Goal: Task Accomplishment & Management: Manage account settings

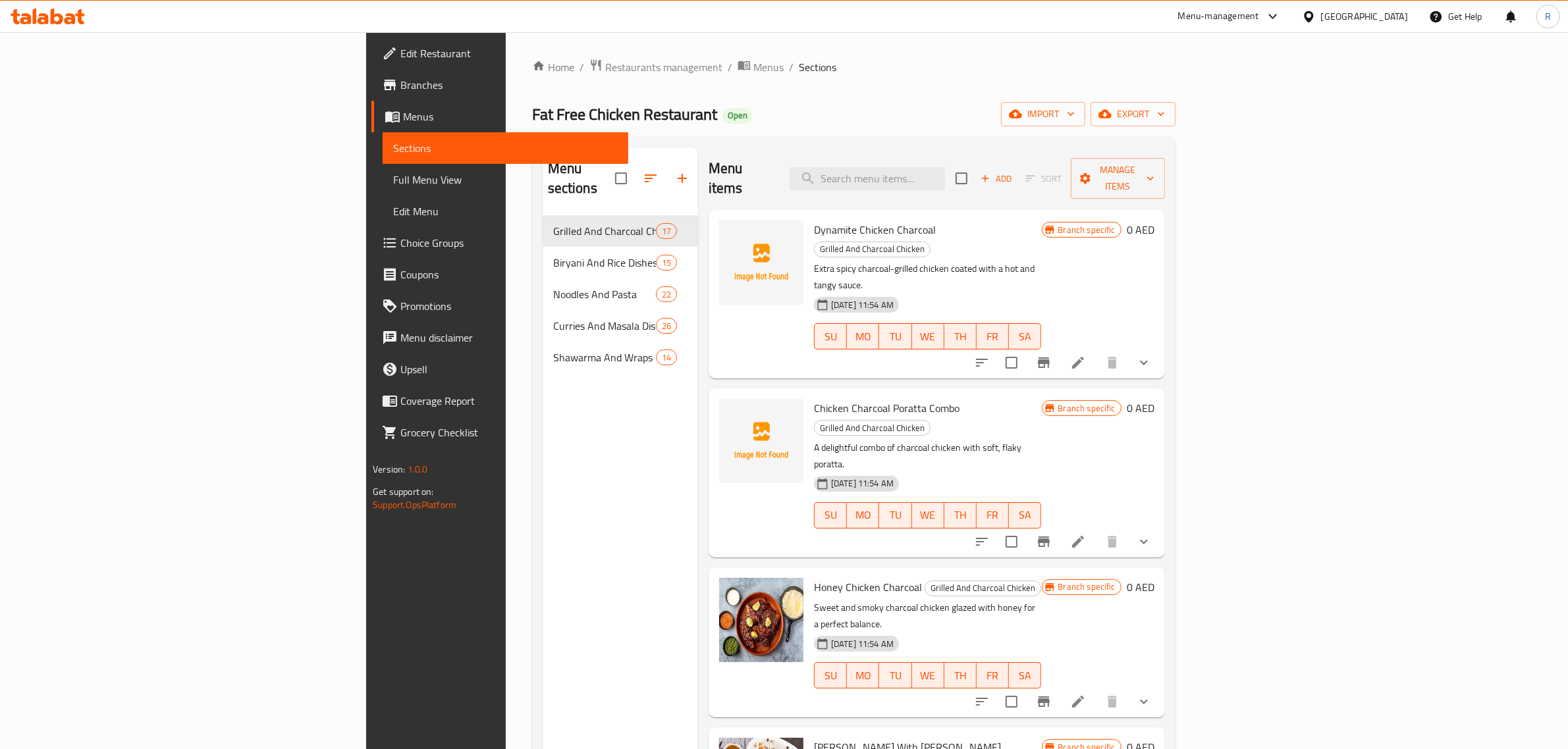
click at [999, 188] on div "Menu items Add Sort Manage items" at bounding box center [937, 178] width 457 height 62
click at [945, 167] on input "search" at bounding box center [867, 178] width 155 height 23
paste input "Dynamite Chicken Charcoal"
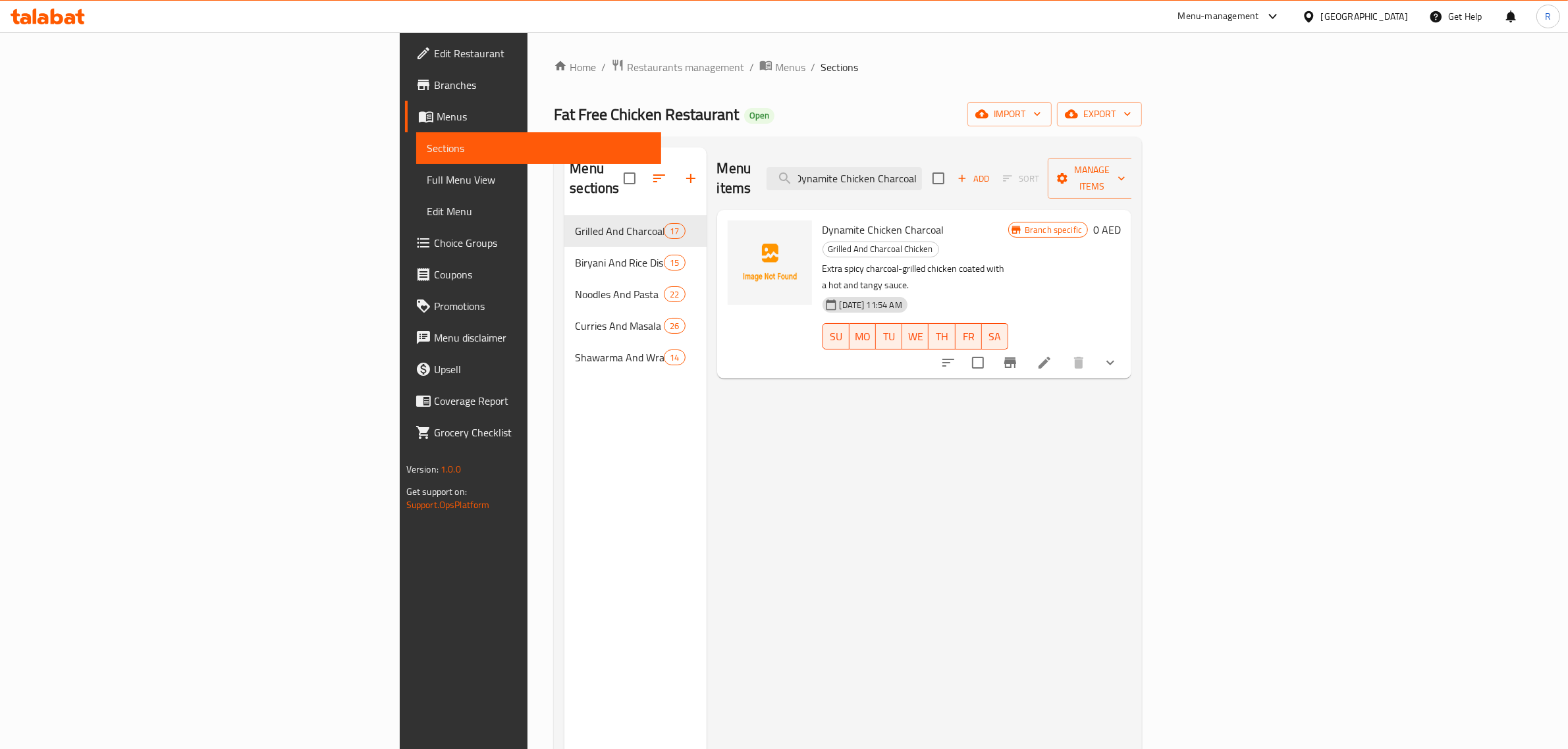
type input "Dynamite Chicken Charcoal"
click at [1063, 351] on li at bounding box center [1045, 363] width 37 height 23
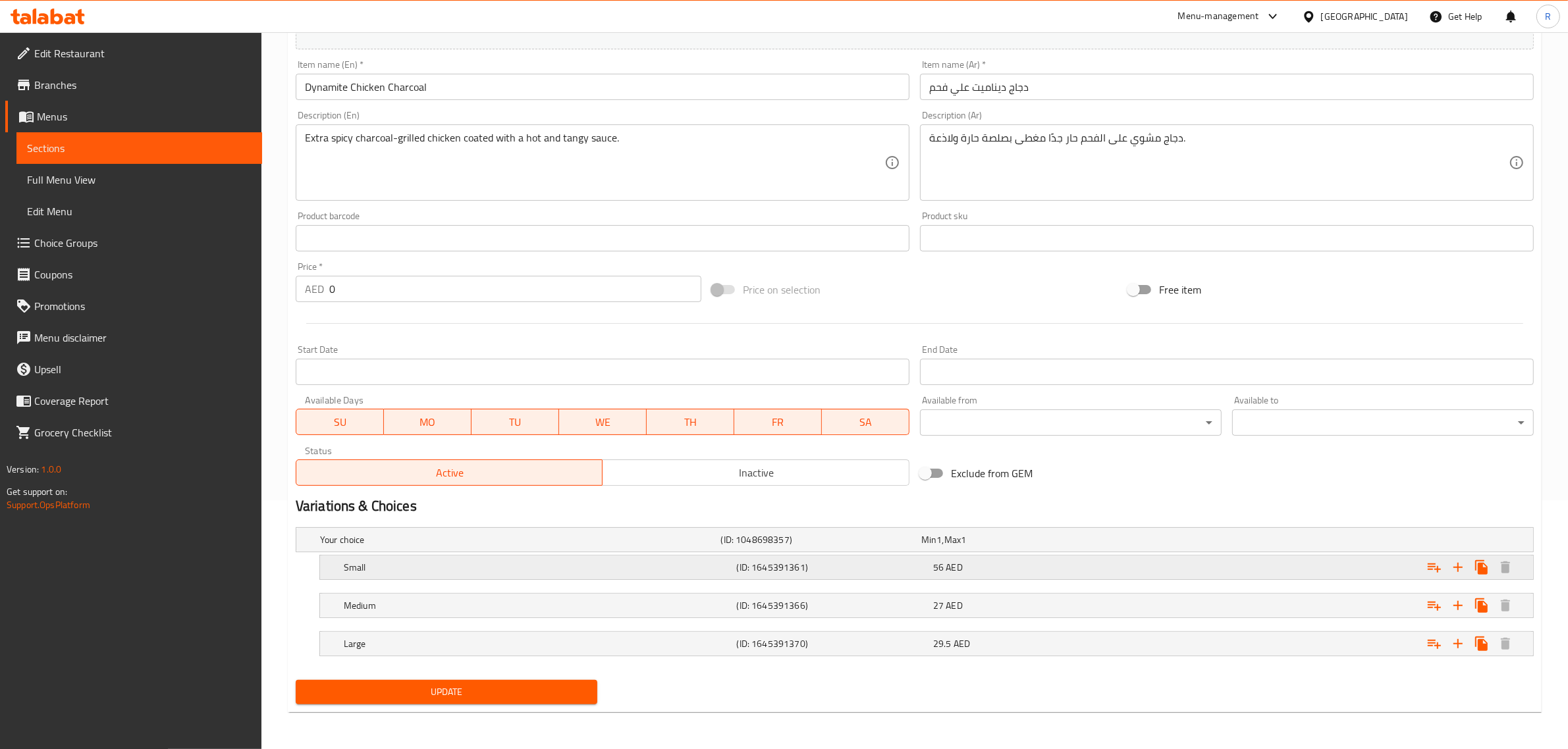
click at [723, 573] on h5 "Small" at bounding box center [537, 567] width 388 height 13
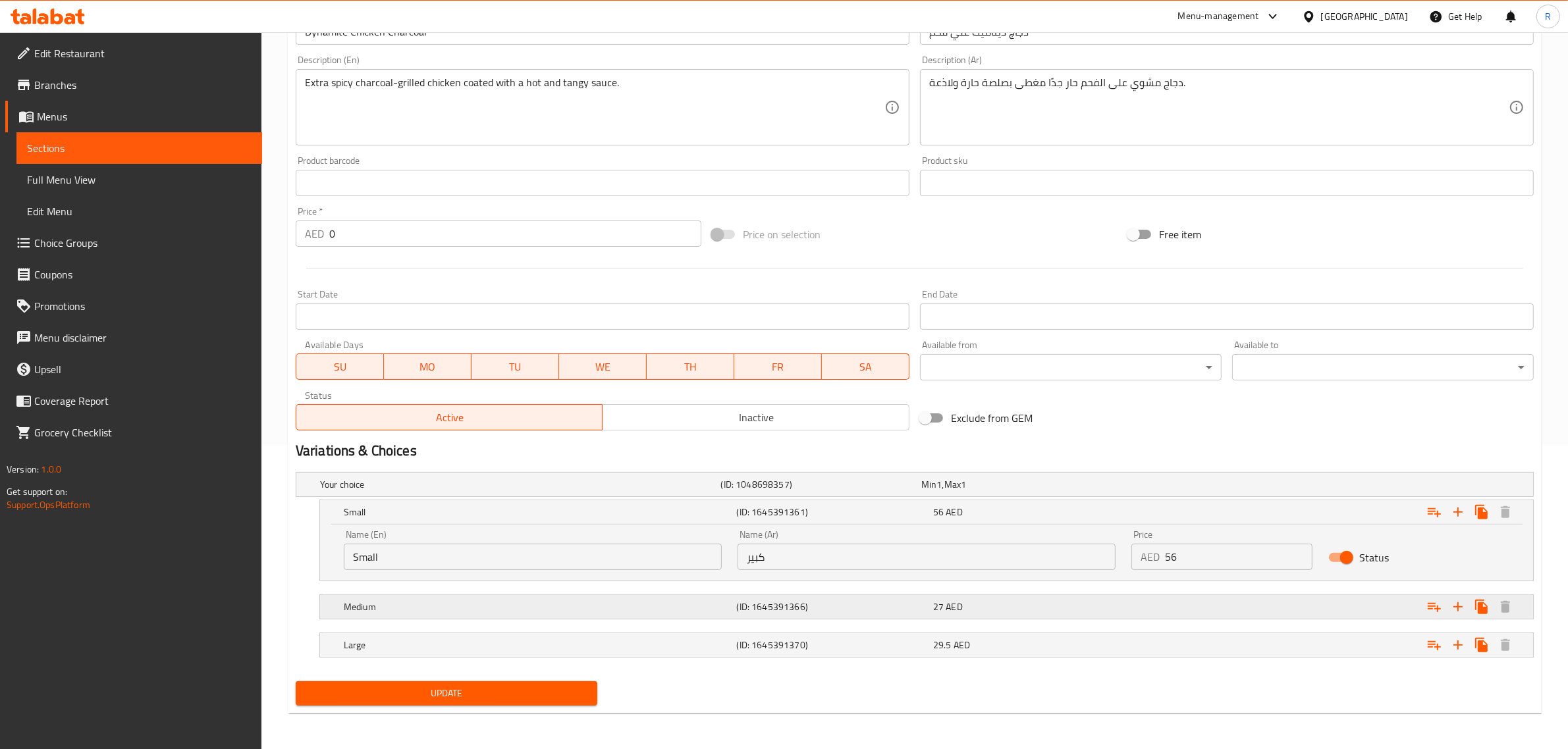
click at [679, 601] on h5 "Medium" at bounding box center [537, 607] width 388 height 13
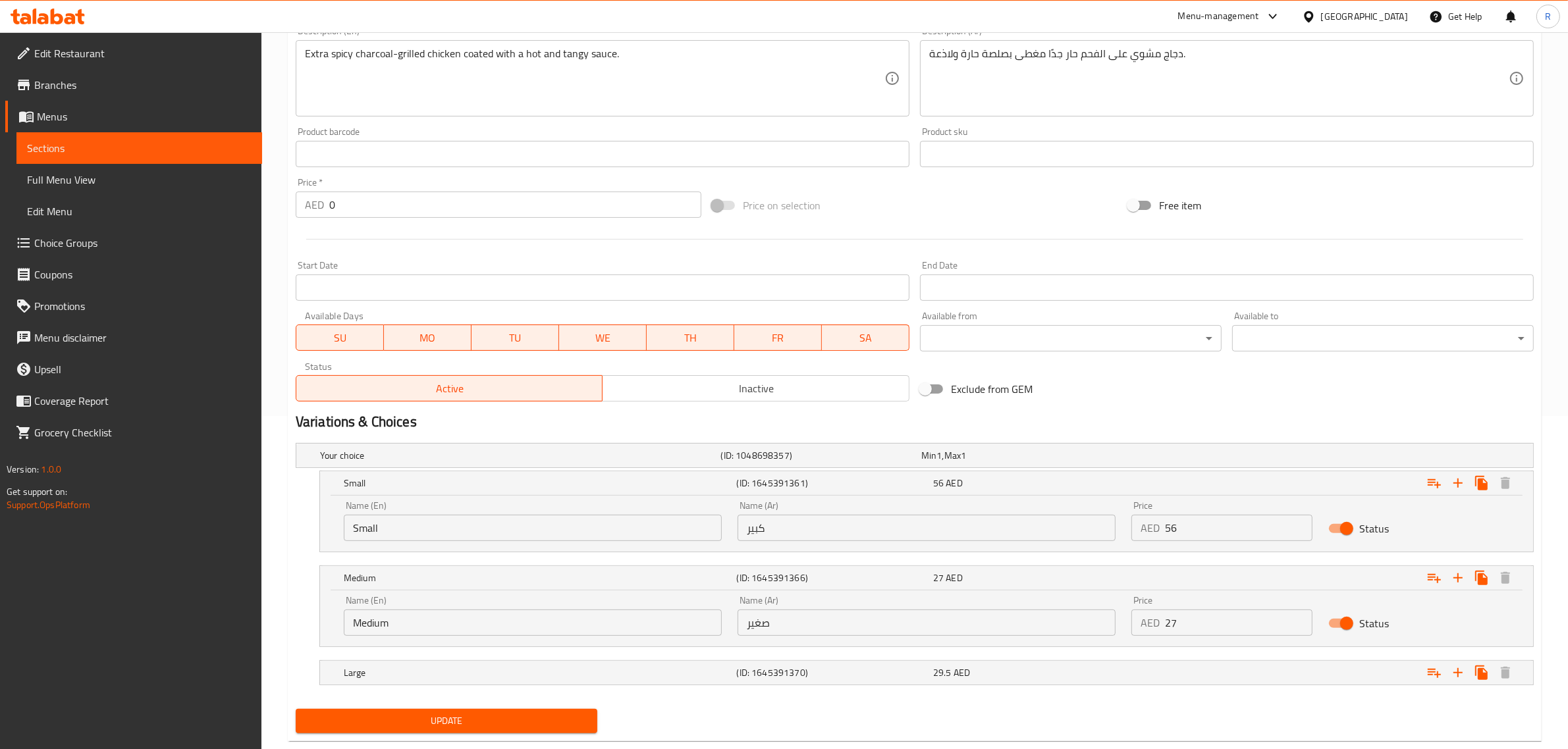
scroll to position [360, 0]
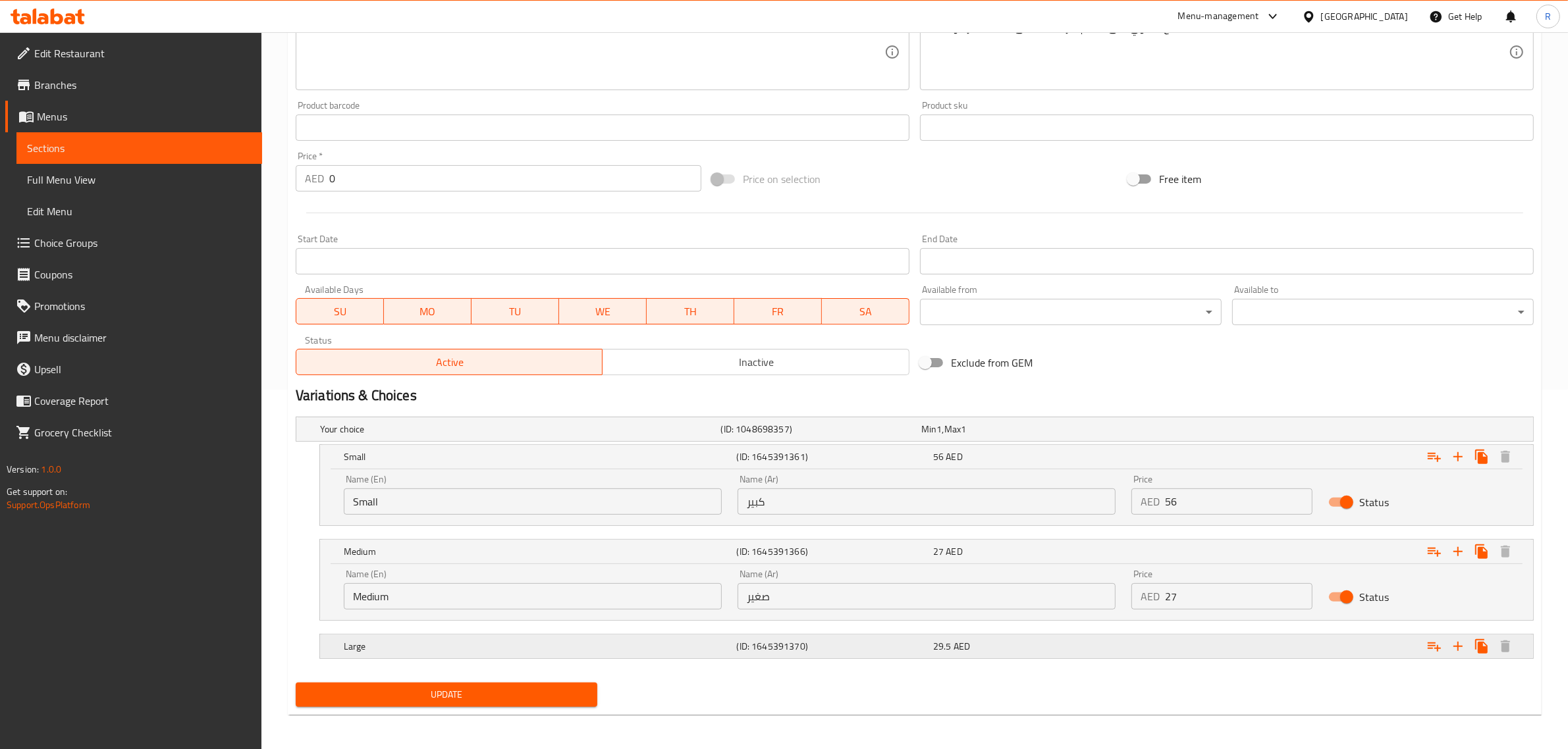
click at [600, 639] on div "Large" at bounding box center [537, 646] width 393 height 18
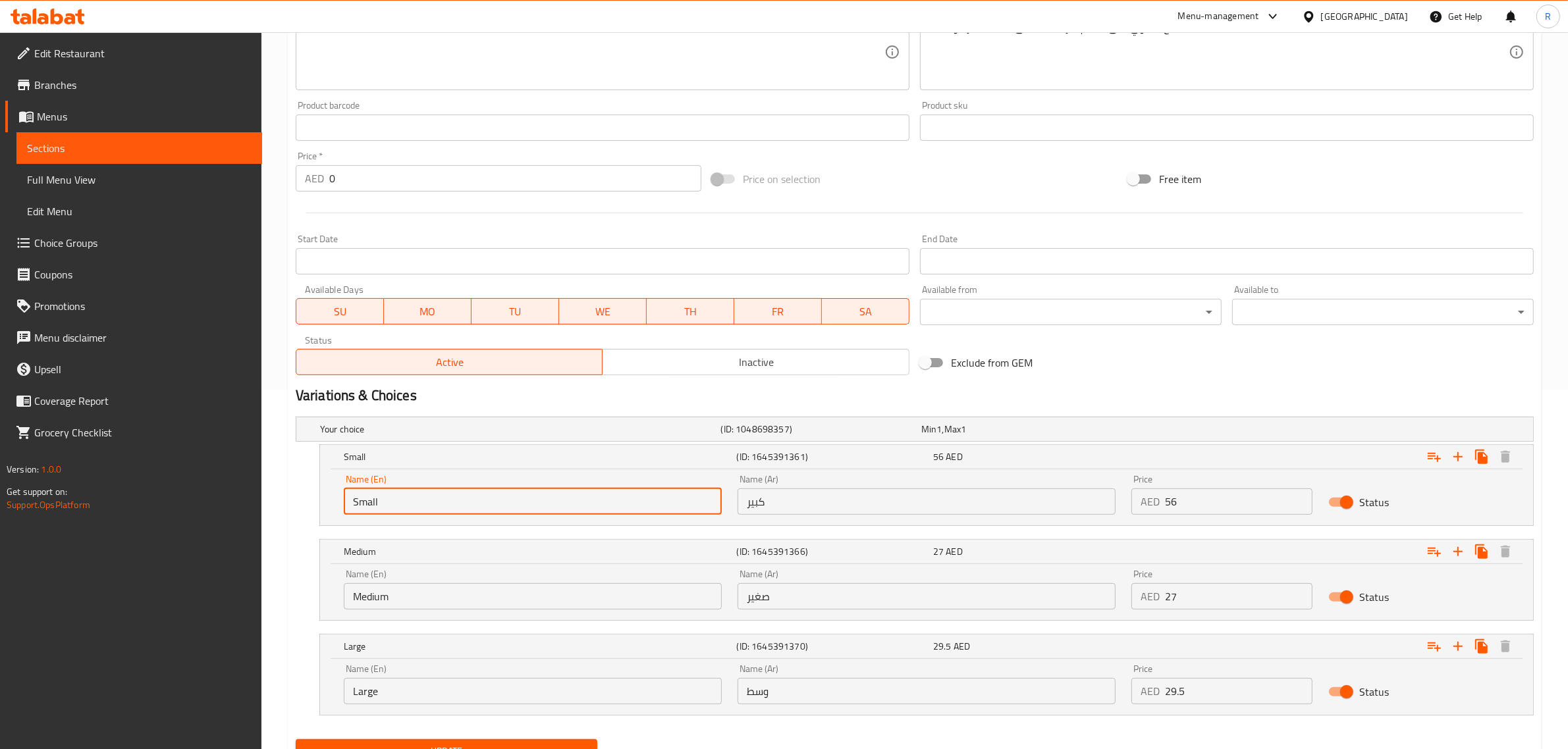
click at [624, 498] on input "Small" at bounding box center [533, 502] width 378 height 26
click at [907, 498] on input "كبير" at bounding box center [927, 502] width 378 height 26
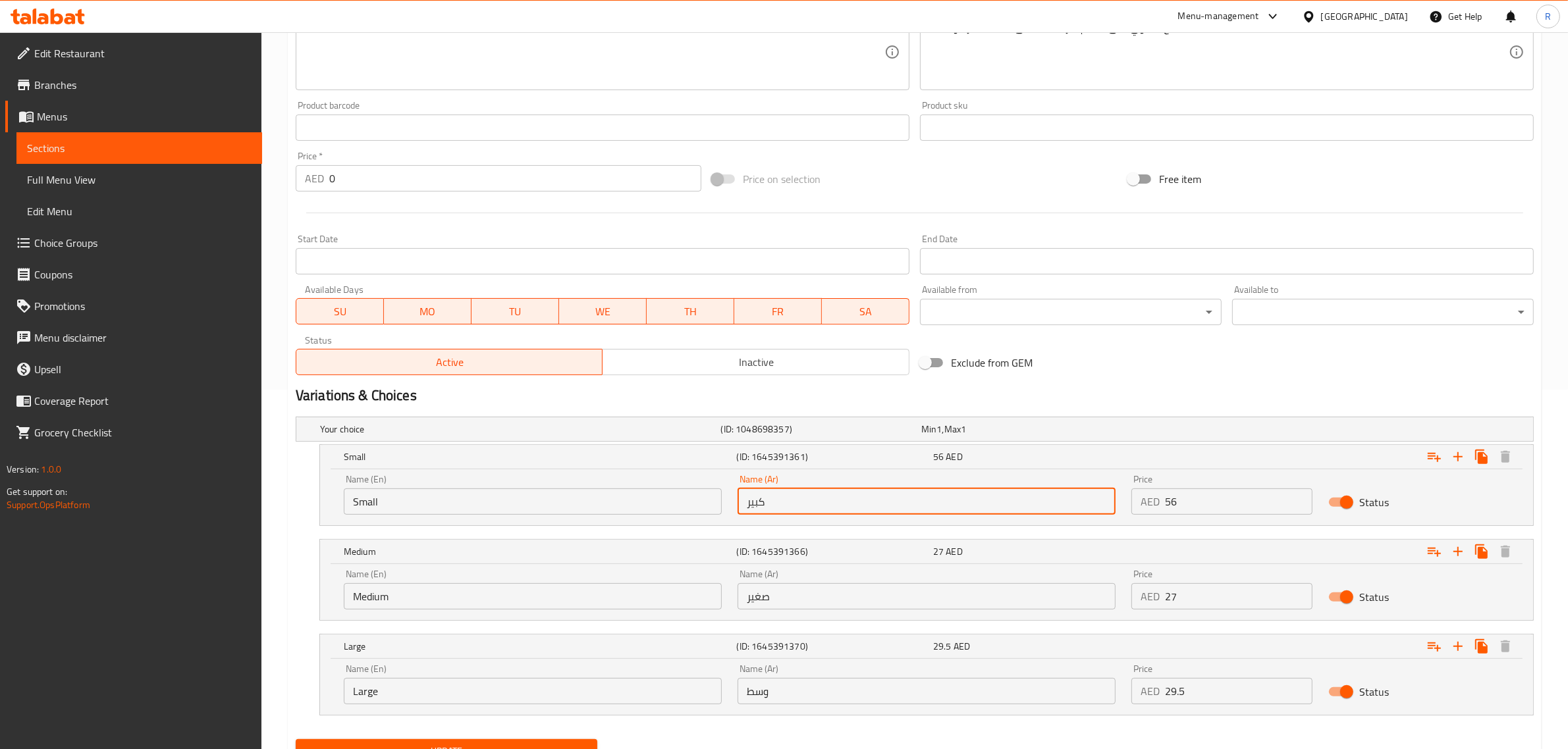
click at [594, 494] on input "Small" at bounding box center [533, 502] width 378 height 26
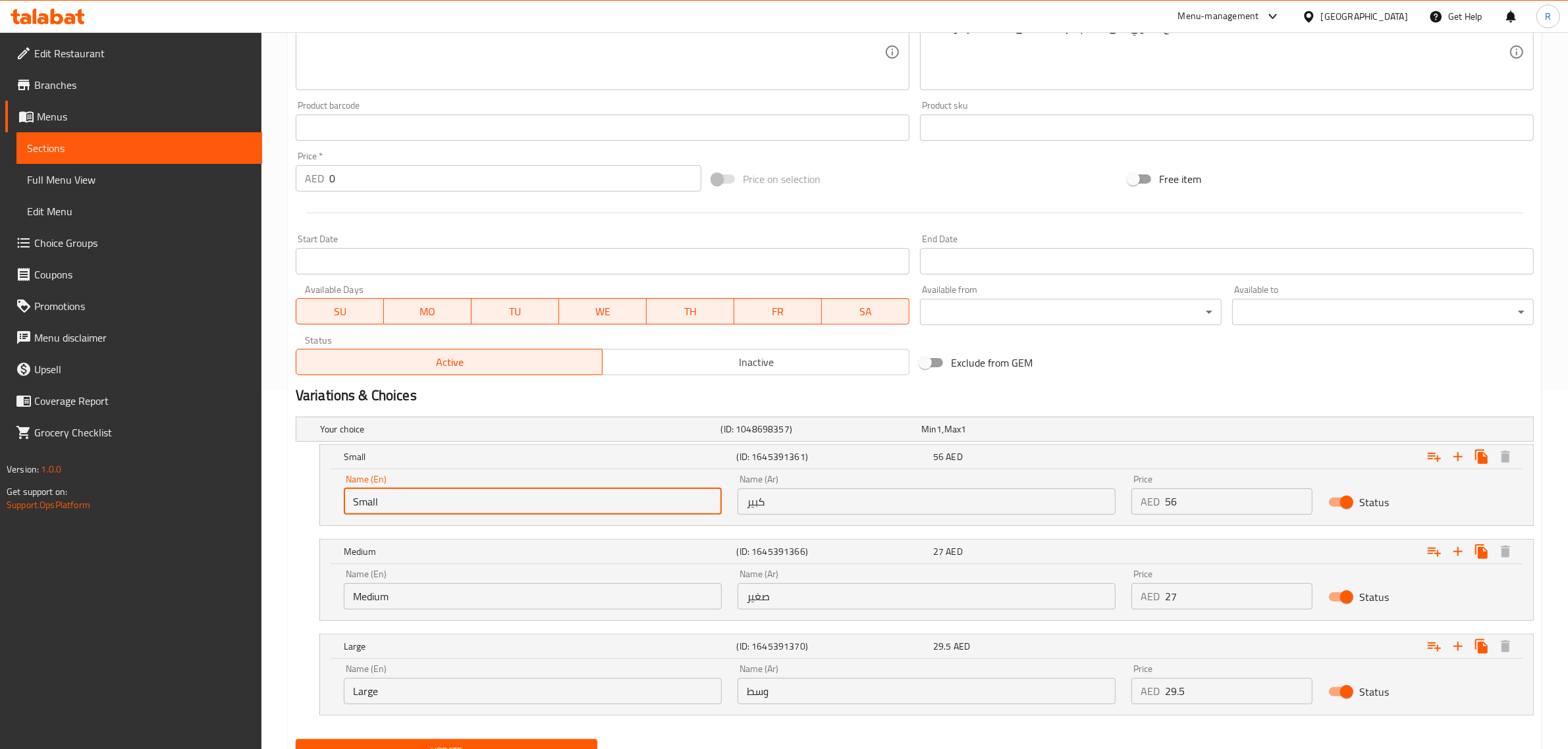
click at [594, 494] on input "Small" at bounding box center [533, 502] width 378 height 26
click at [794, 503] on input "كبير" at bounding box center [927, 502] width 378 height 26
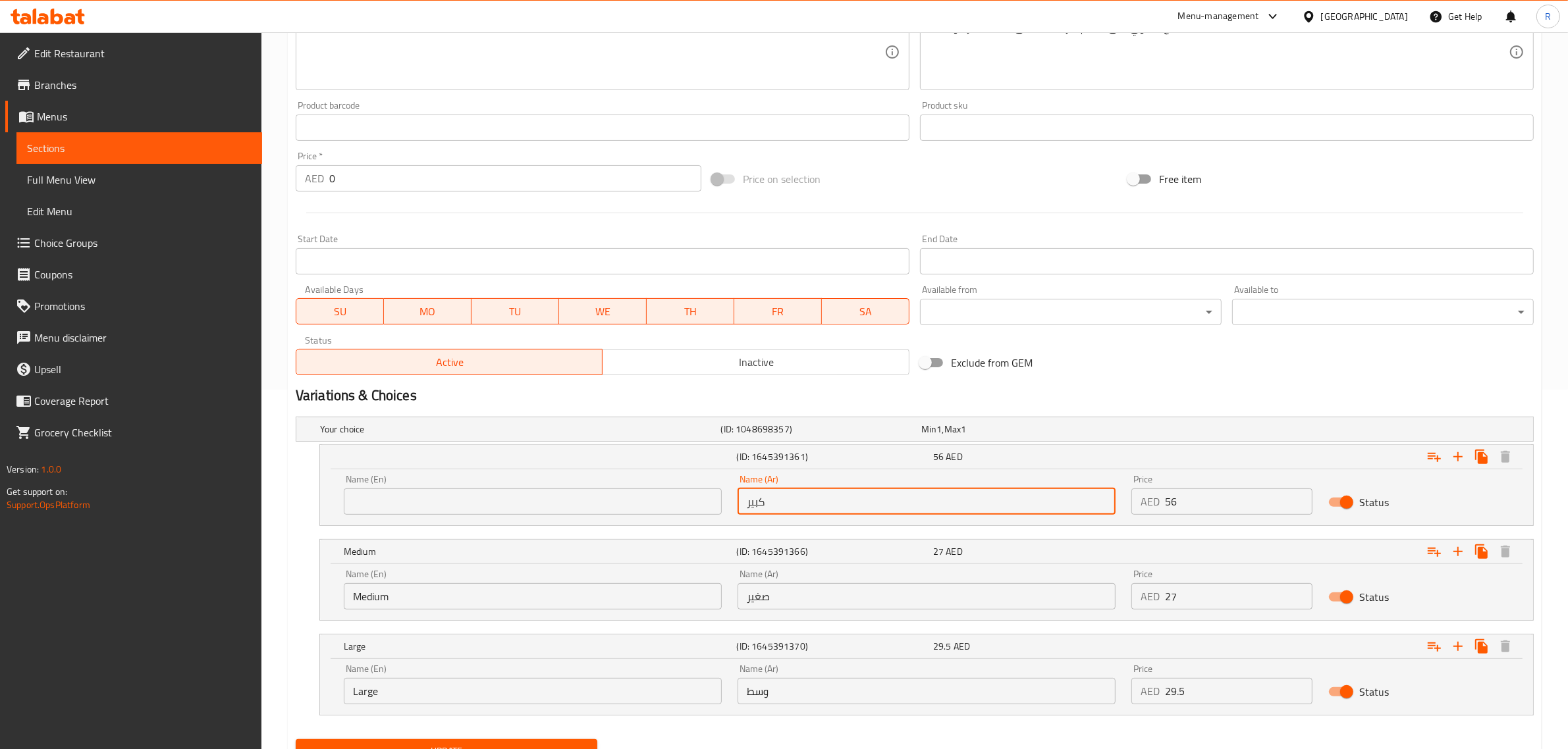
click at [527, 490] on input "text" at bounding box center [533, 502] width 378 height 26
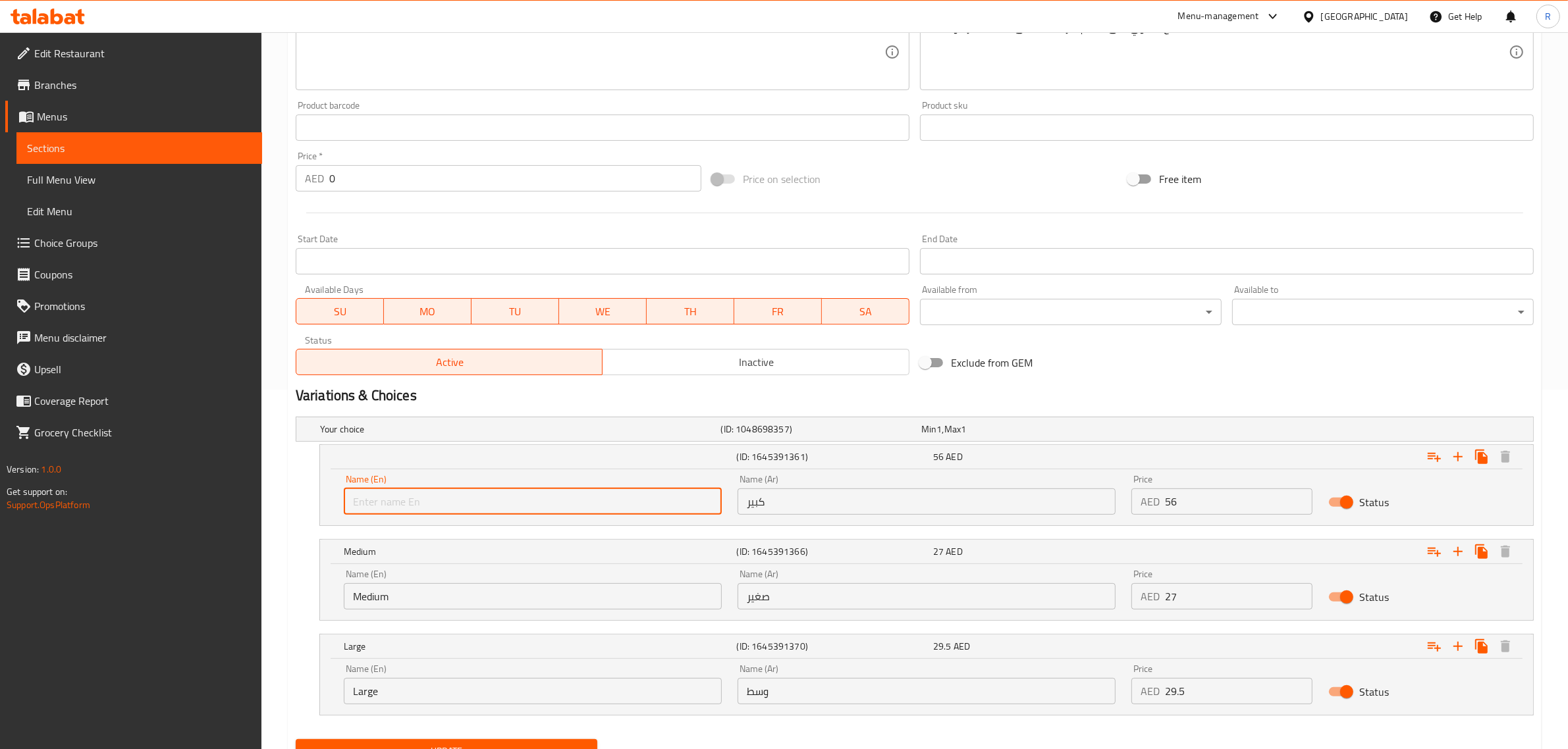
paste input "Small"
type input "Small"
click at [779, 509] on input "كبير" at bounding box center [927, 502] width 378 height 26
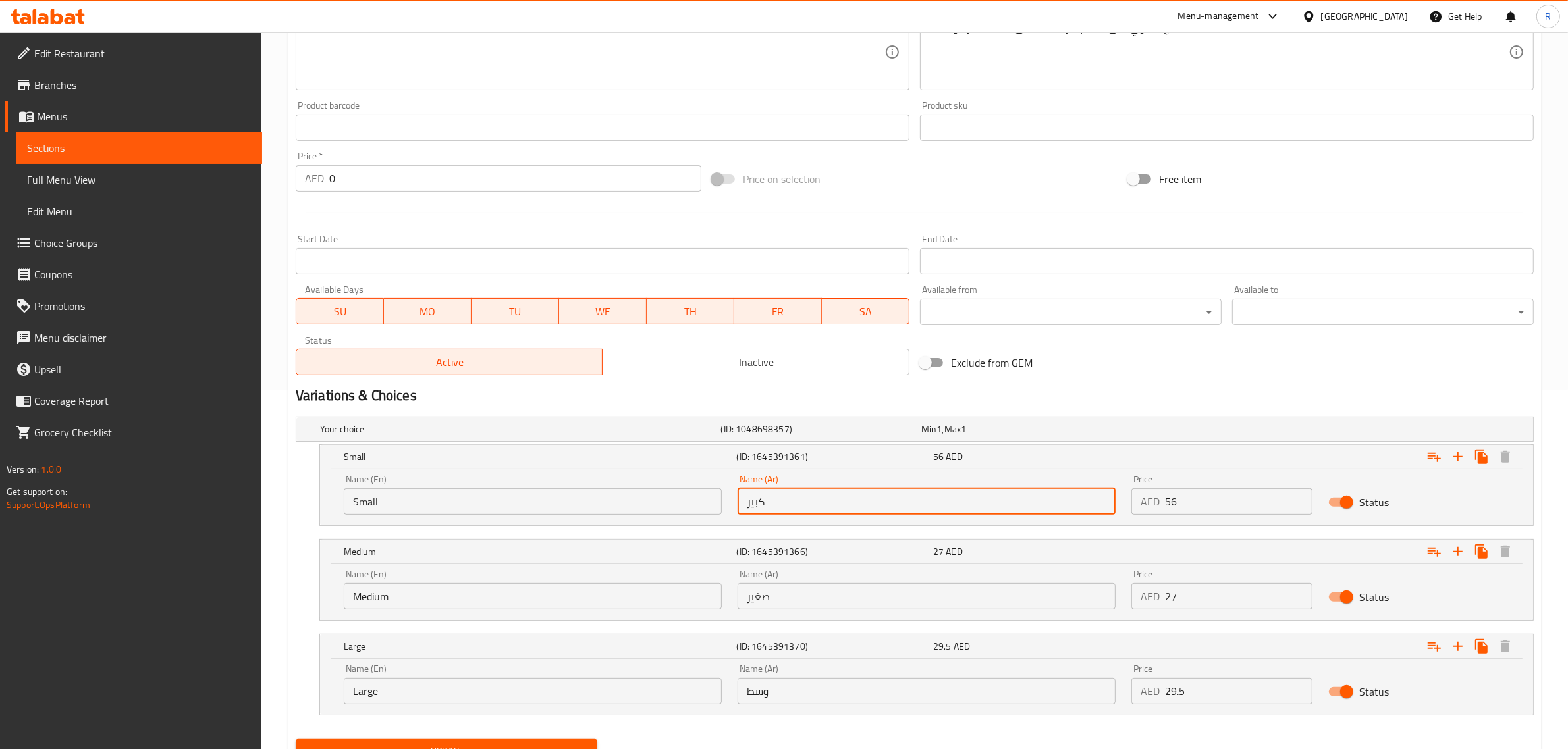
click at [779, 509] on input "كبير" at bounding box center [927, 502] width 378 height 26
click at [781, 509] on input "كبير" at bounding box center [927, 502] width 378 height 26
click at [801, 516] on div "Name (Ar) Name (Ar)" at bounding box center [927, 495] width 394 height 56
click at [801, 504] on input "text" at bounding box center [927, 502] width 378 height 26
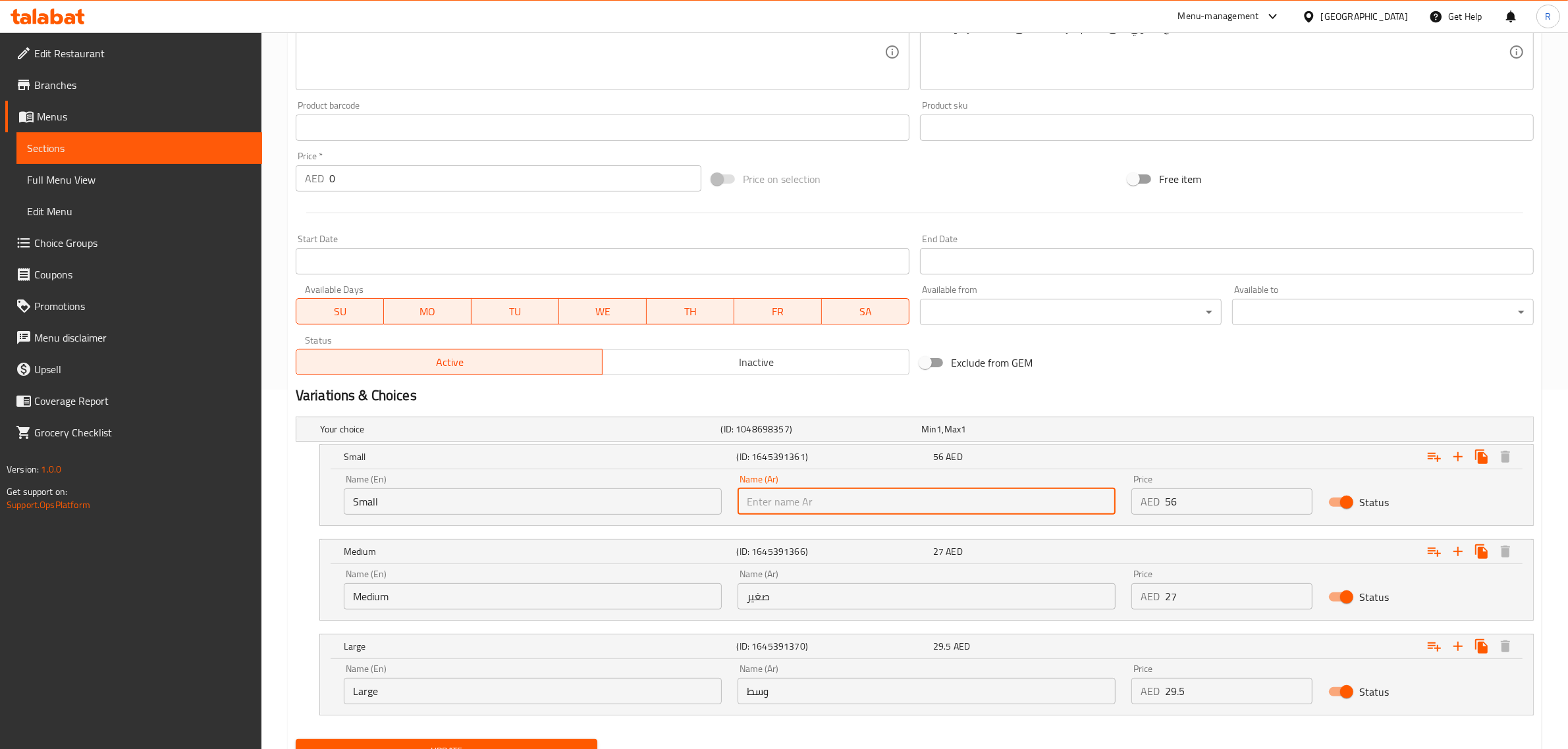
type input "صغير"
click at [801, 597] on input "صغير" at bounding box center [927, 597] width 378 height 26
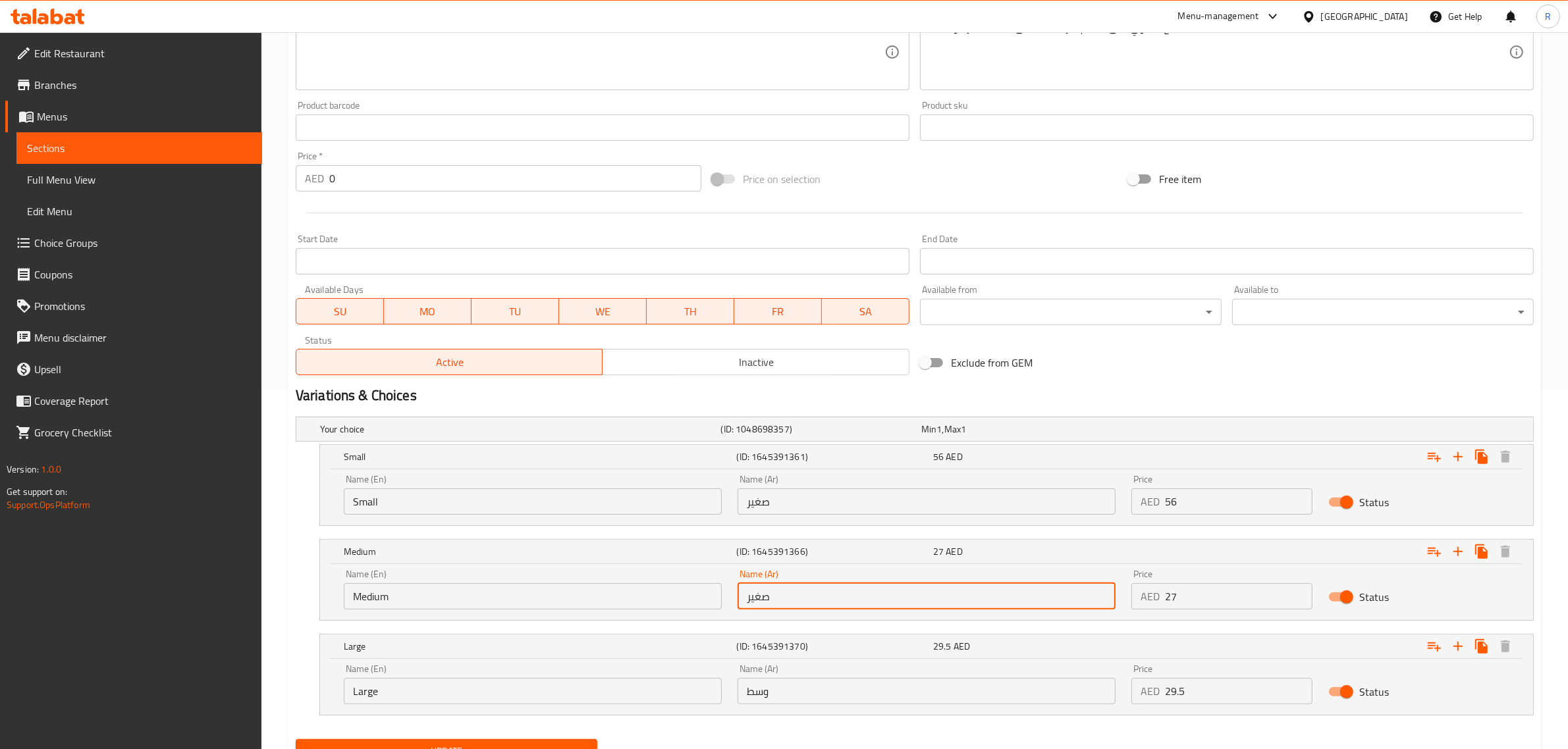
click at [801, 597] on input "صغير" at bounding box center [927, 597] width 378 height 26
click at [798, 589] on input "text" at bounding box center [927, 597] width 378 height 26
type input "وسط"
click at [827, 693] on input "وسط" at bounding box center [927, 691] width 378 height 26
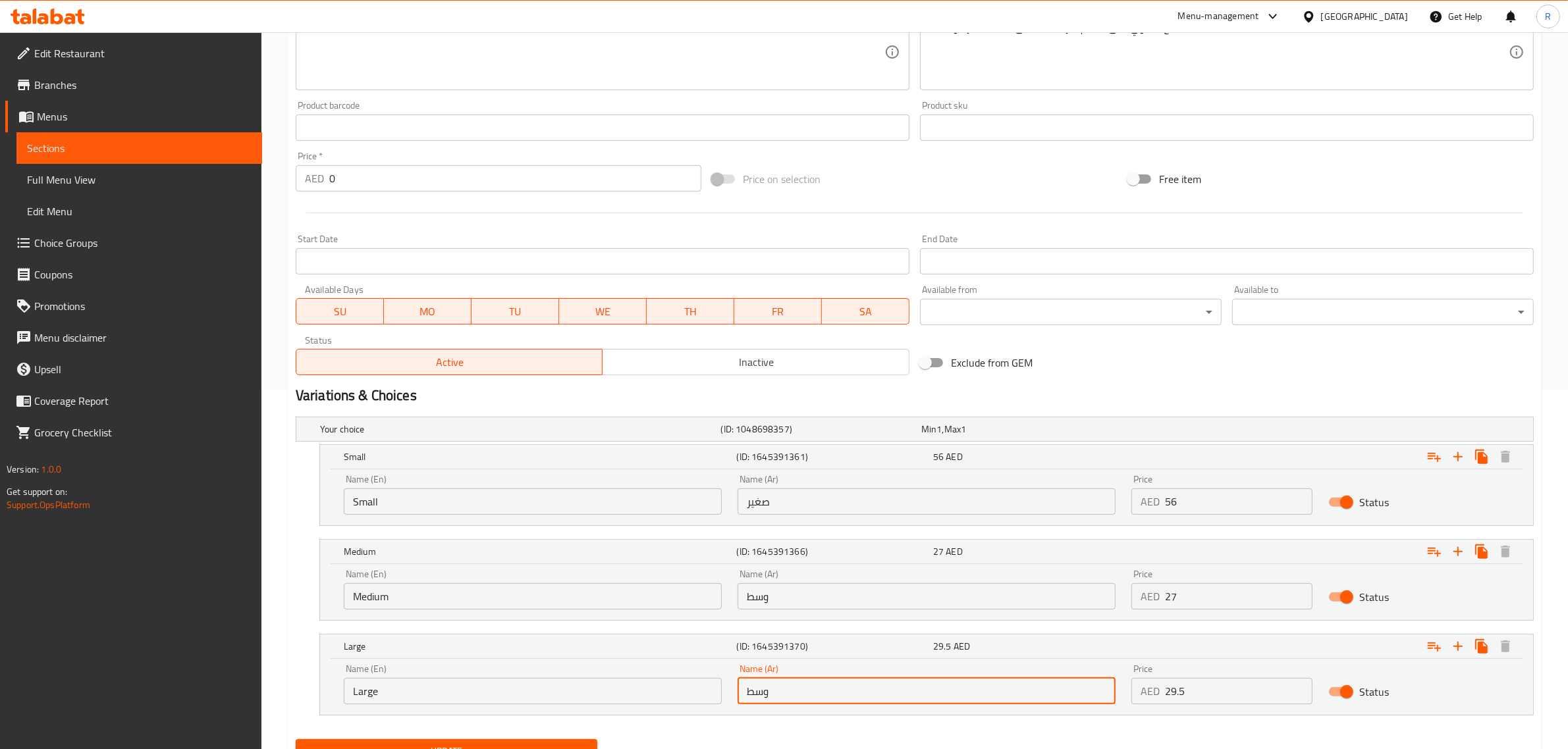
click at [827, 693] on input "وسط" at bounding box center [927, 691] width 378 height 26
click at [827, 693] on input "text" at bounding box center [927, 691] width 378 height 26
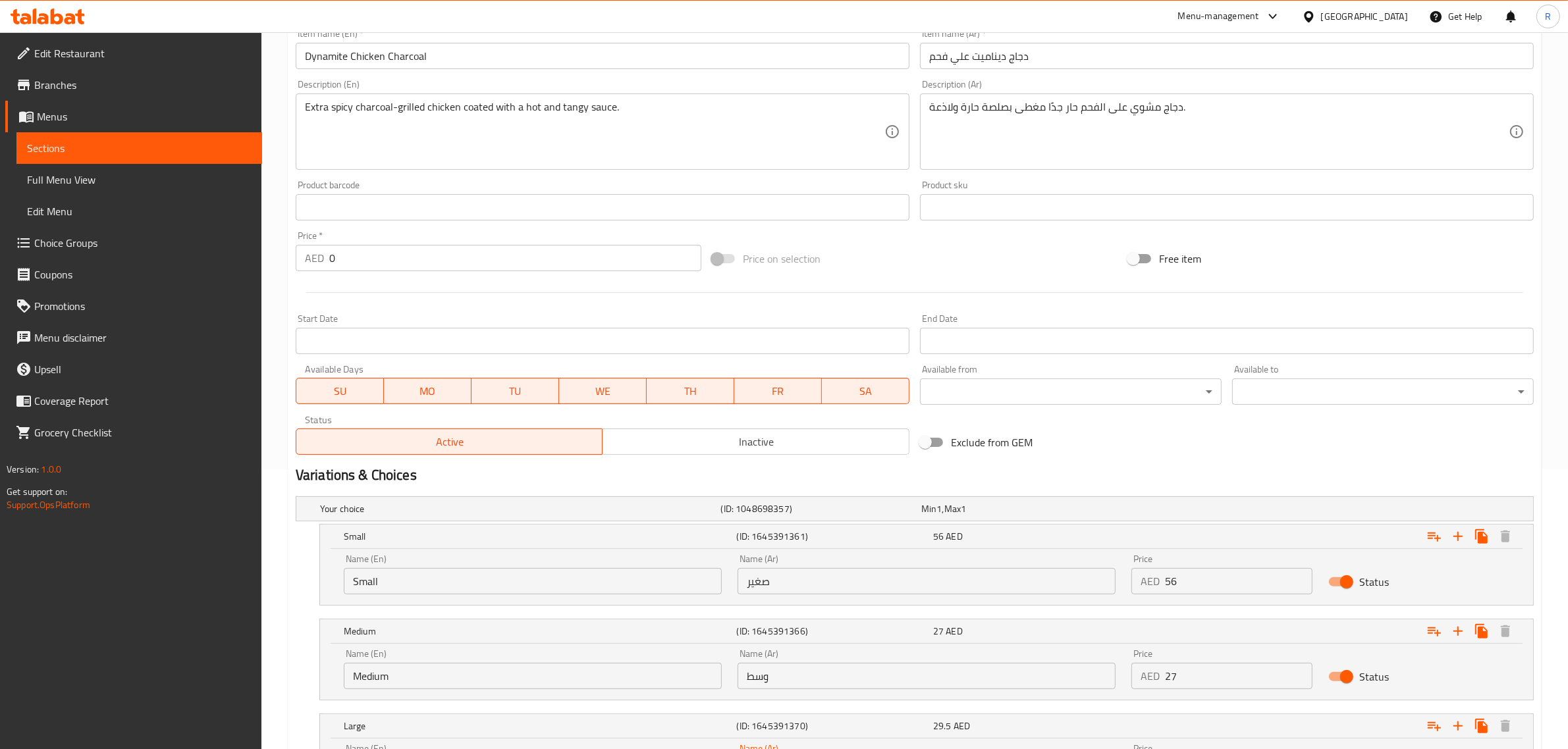
scroll to position [195, 0]
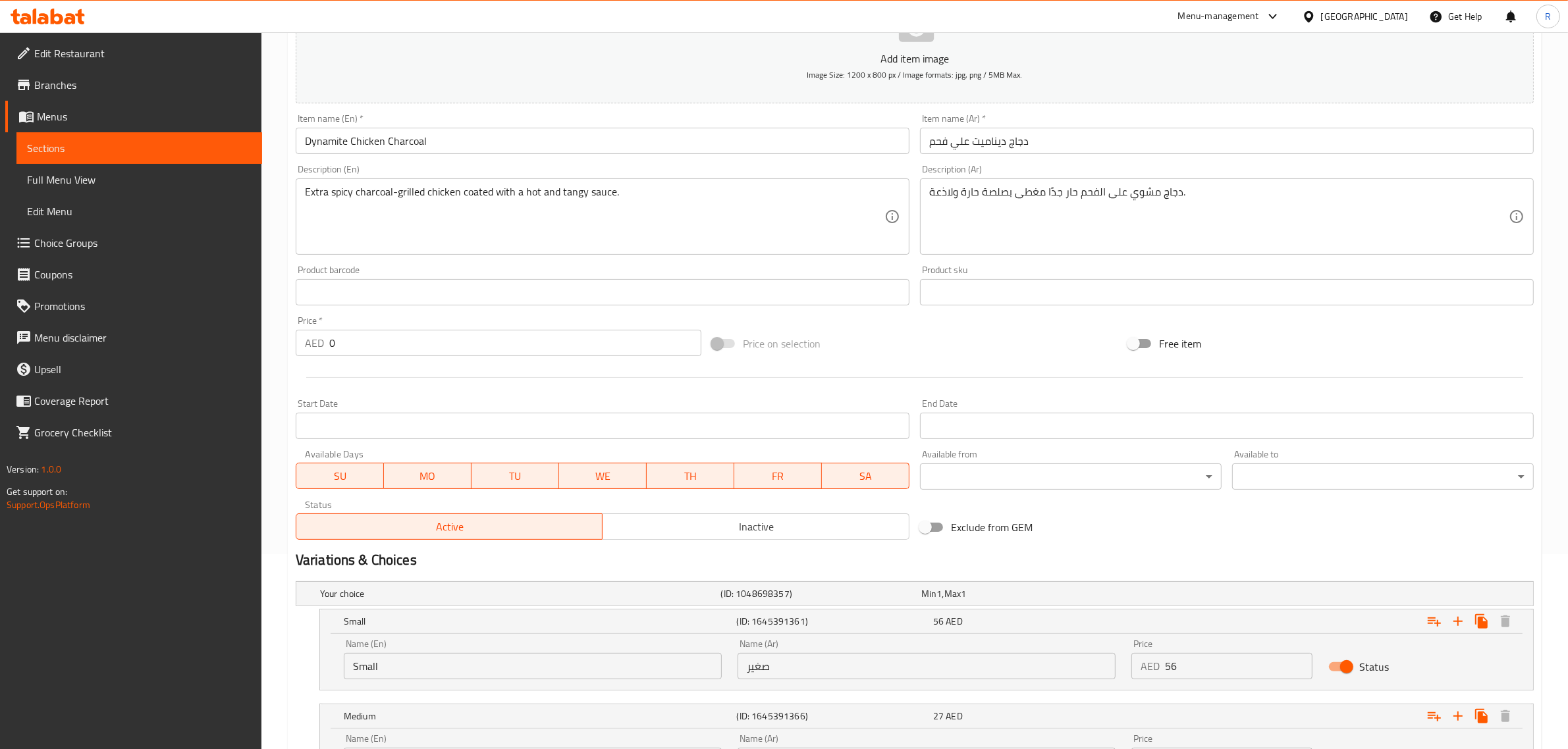
click at [430, 144] on input "Dynamite Chicken Charcoal" at bounding box center [602, 141] width 614 height 26
click at [428, 145] on input "Dynamite Chicken Charcoal" at bounding box center [602, 141] width 614 height 26
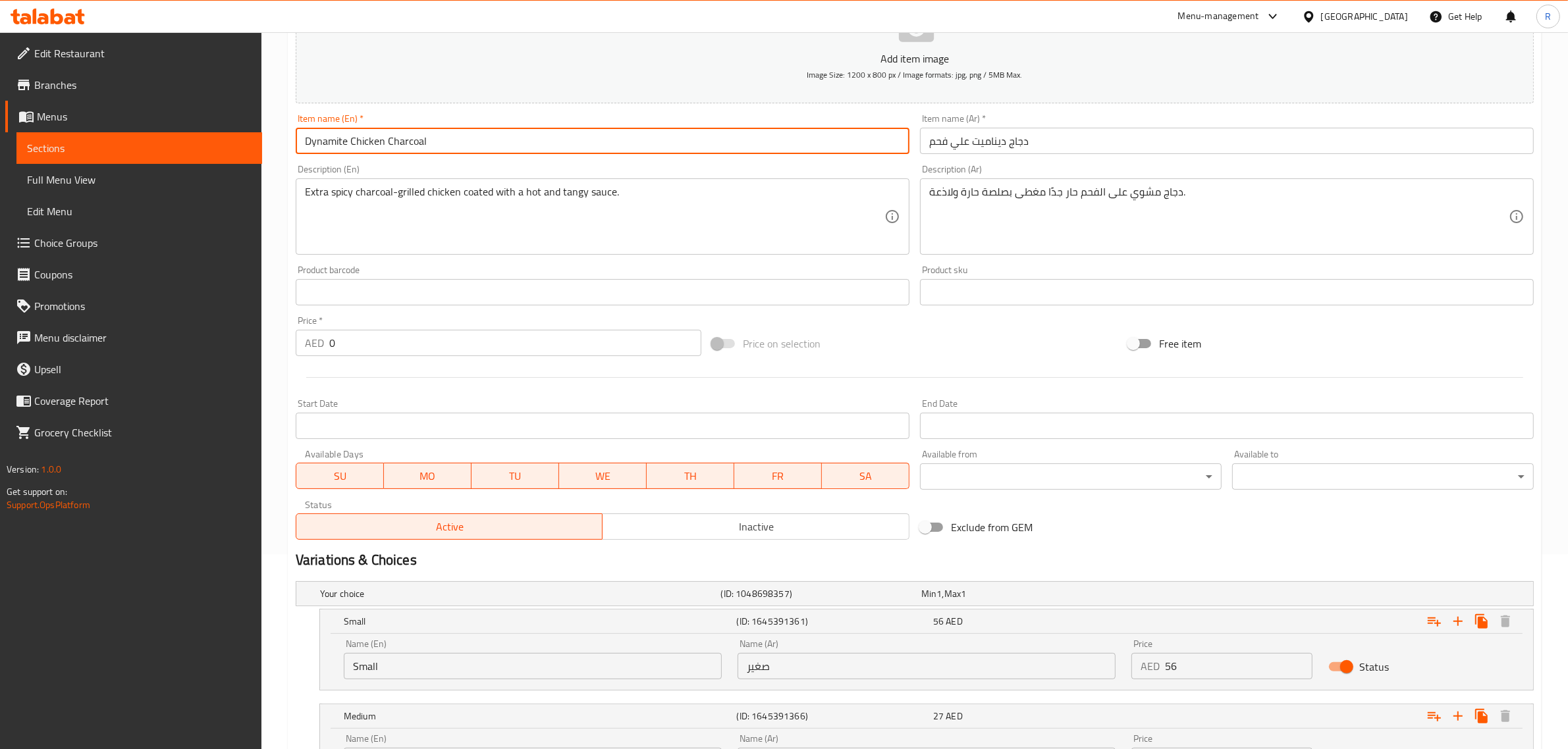
click at [427, 146] on input "Dynamite Chicken Charcoal" at bounding box center [602, 141] width 614 height 26
click at [426, 146] on input "Dynamite Chicken Charcoal" at bounding box center [602, 141] width 614 height 26
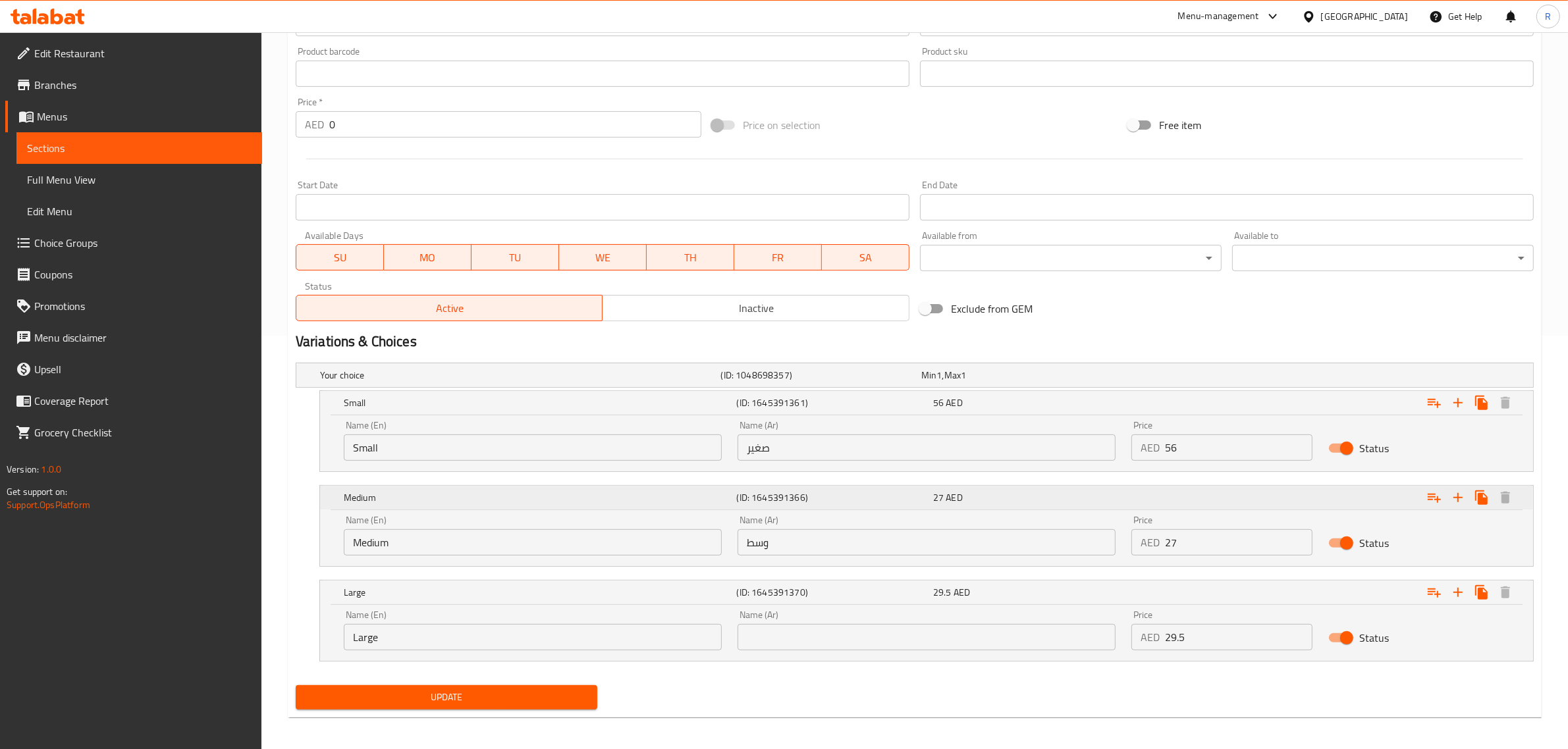
scroll to position [418, 0]
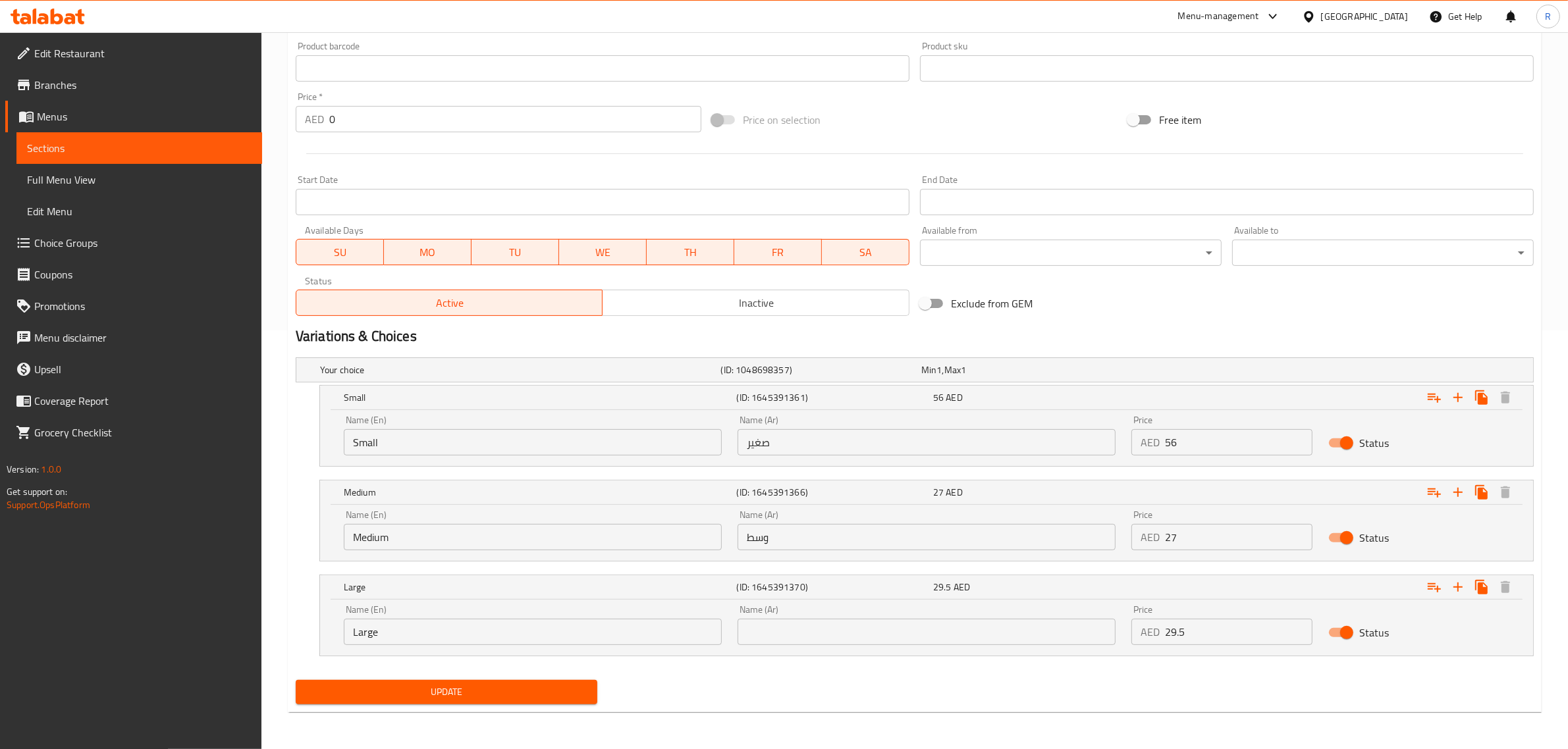
click at [825, 614] on div "Name (Ar) Name (Ar)" at bounding box center [927, 625] width 378 height 40
click at [821, 637] on input "text" at bounding box center [927, 632] width 378 height 26
type input "كبير"
click at [542, 698] on span "Update" at bounding box center [446, 693] width 281 height 16
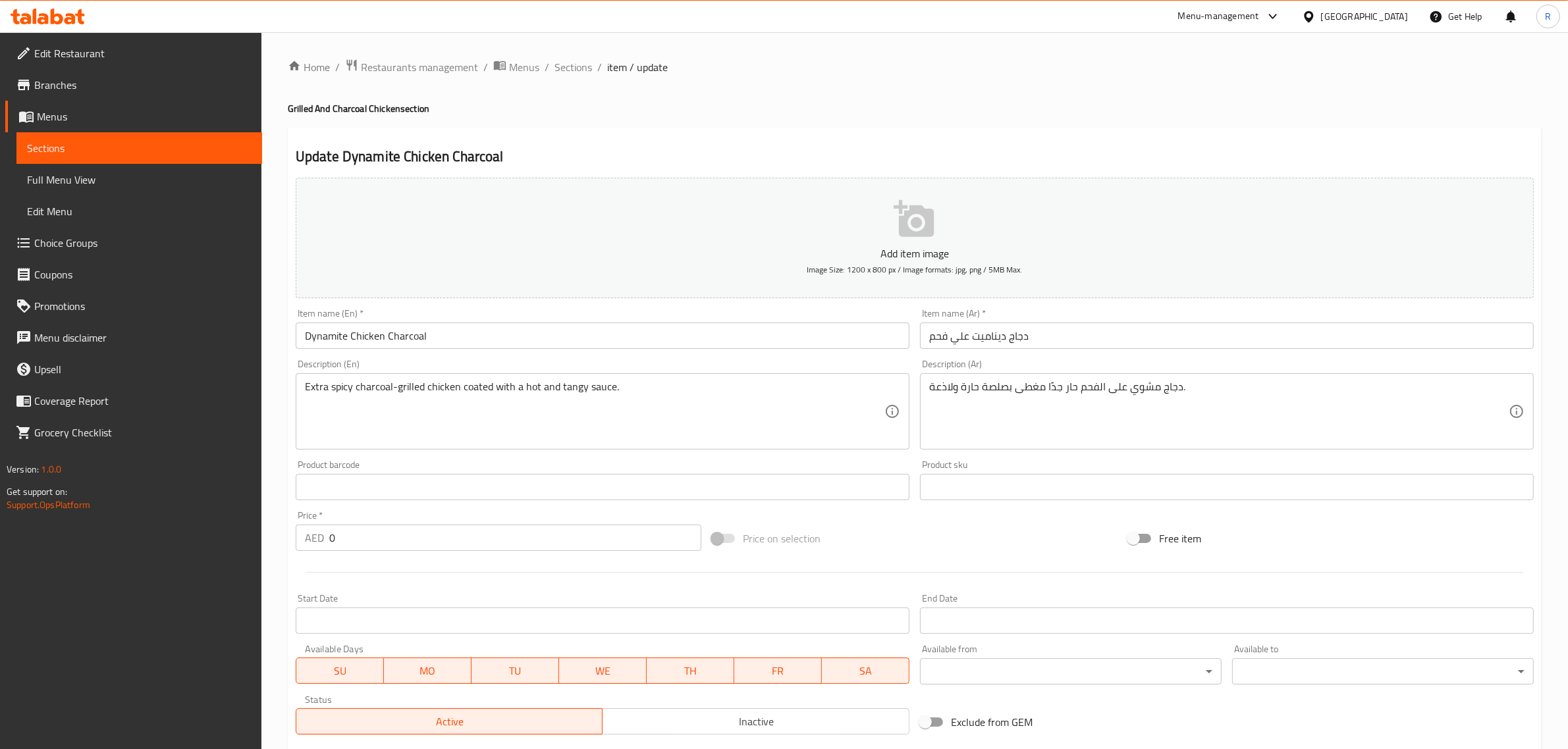
click at [109, 188] on link "Full Menu View" at bounding box center [139, 180] width 246 height 32
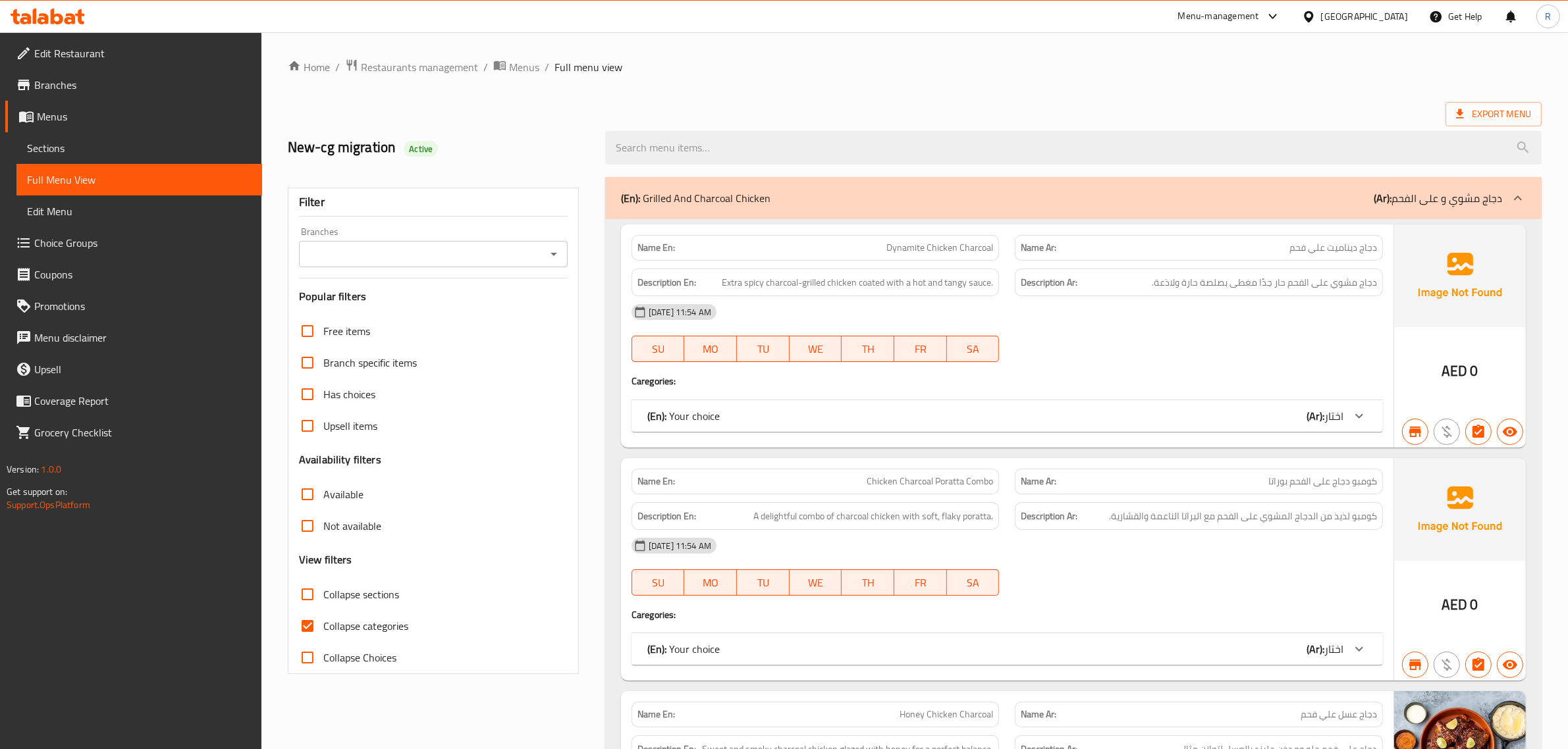
click at [466, 260] on input "Branches" at bounding box center [422, 254] width 239 height 18
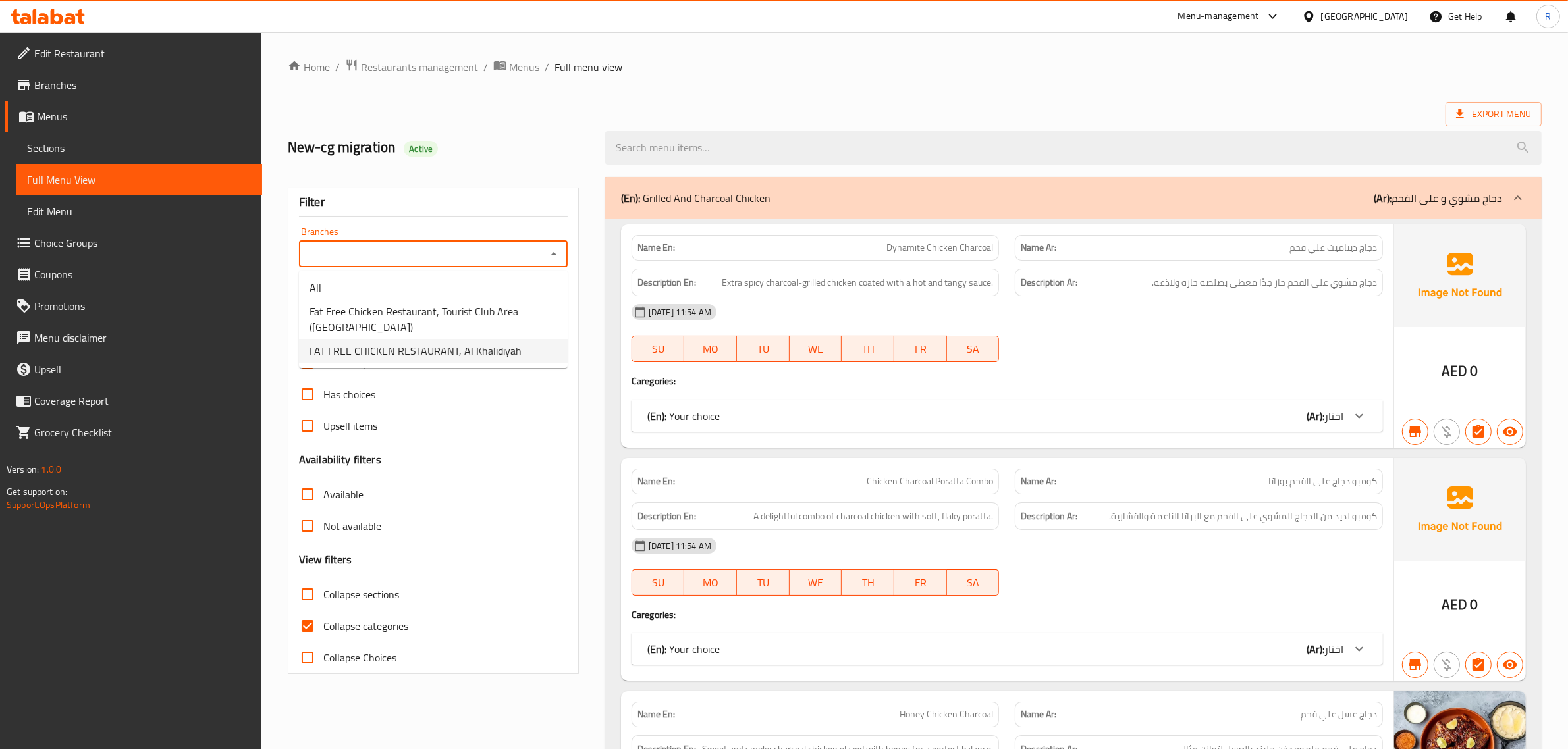
click at [450, 346] on span "FAT FREE CHICKEN RESTAURANT, Al Khalidiyah" at bounding box center [415, 351] width 212 height 16
type input "FAT FREE CHICKEN RESTAURANT, Al Khalidiyah"
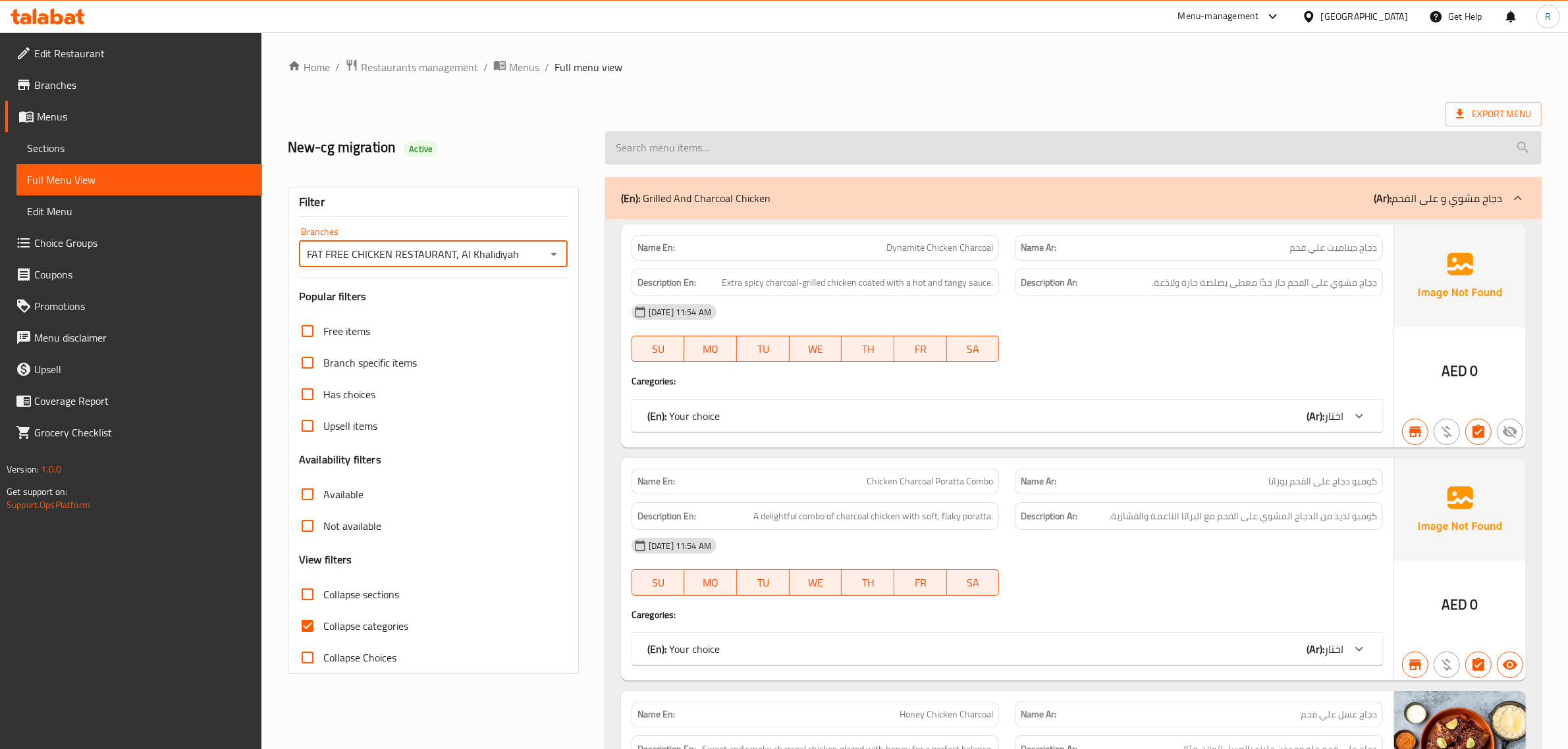
click at [914, 152] on input "search" at bounding box center [1074, 148] width 937 height 34
paste input "Dynamite Chicken Charcoal"
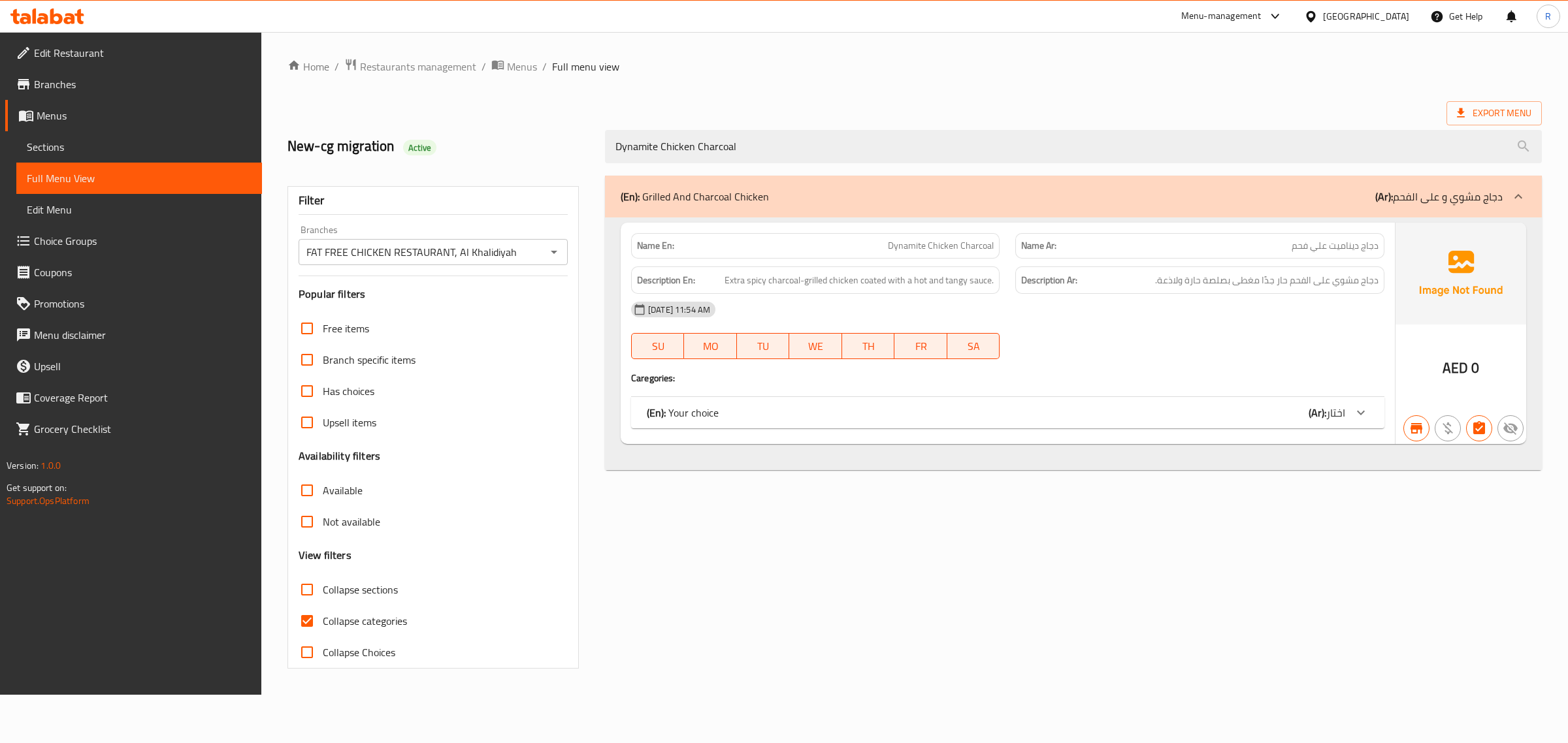
type input "Dynamite Chicken Charcoal"
click at [1080, 423] on div "(En): Your choice (Ar): اختار" at bounding box center [1008, 412] width 753 height 31
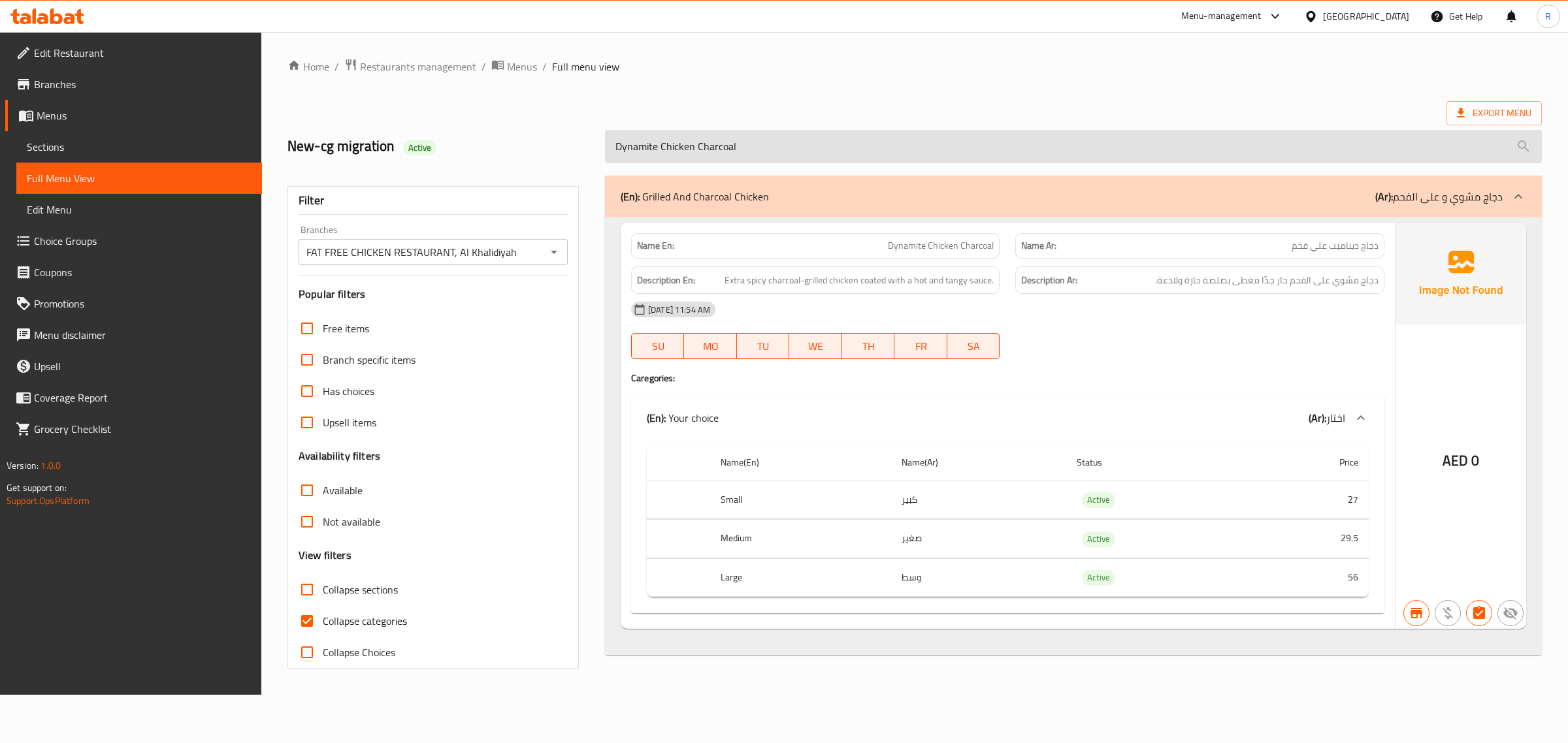
click at [719, 136] on input "Dynamite Chicken Charcoal" at bounding box center [1073, 147] width 937 height 33
click at [720, 137] on input "Dynamite Chicken Charcoal" at bounding box center [1073, 147] width 937 height 33
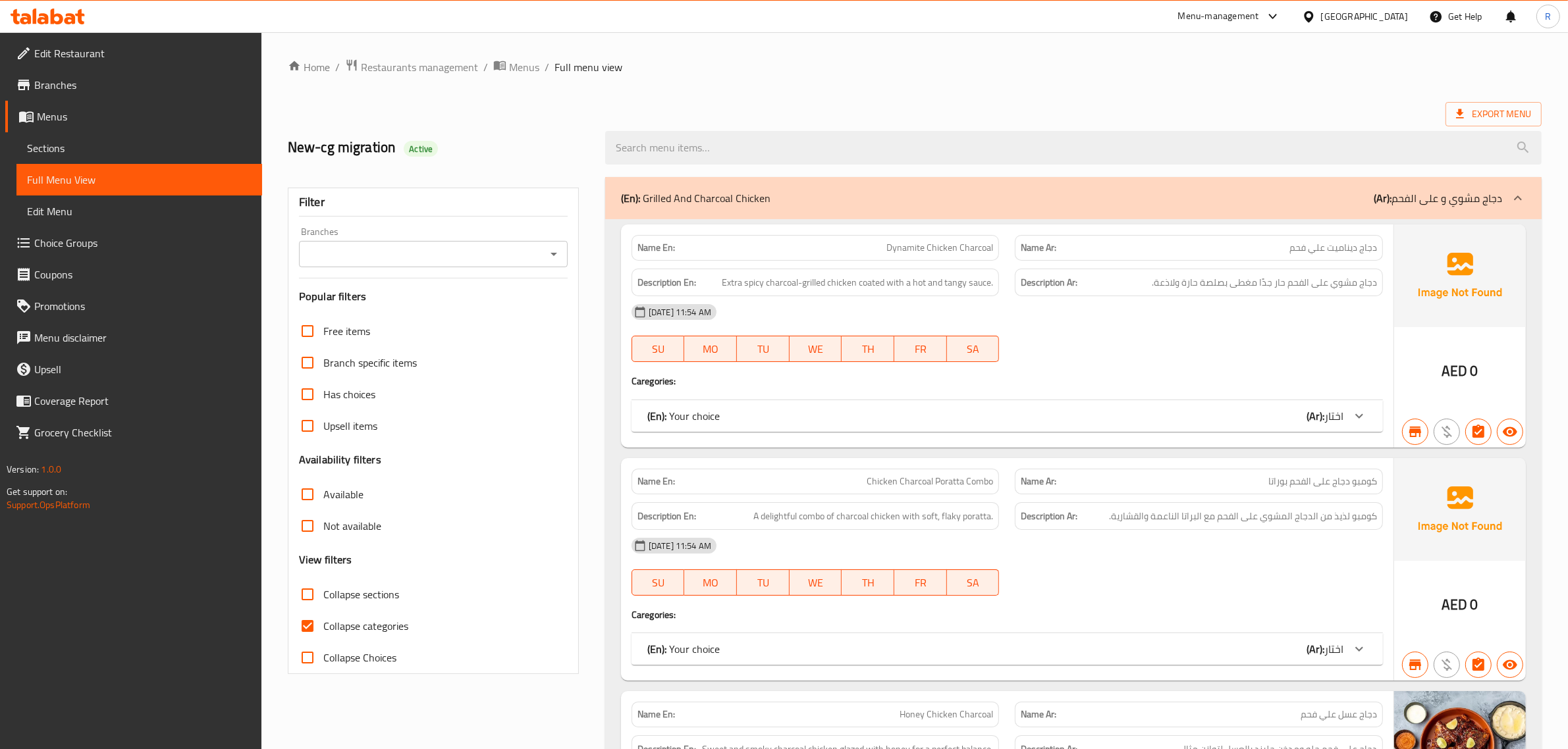
click at [559, 256] on icon "Open" at bounding box center [554, 254] width 16 height 16
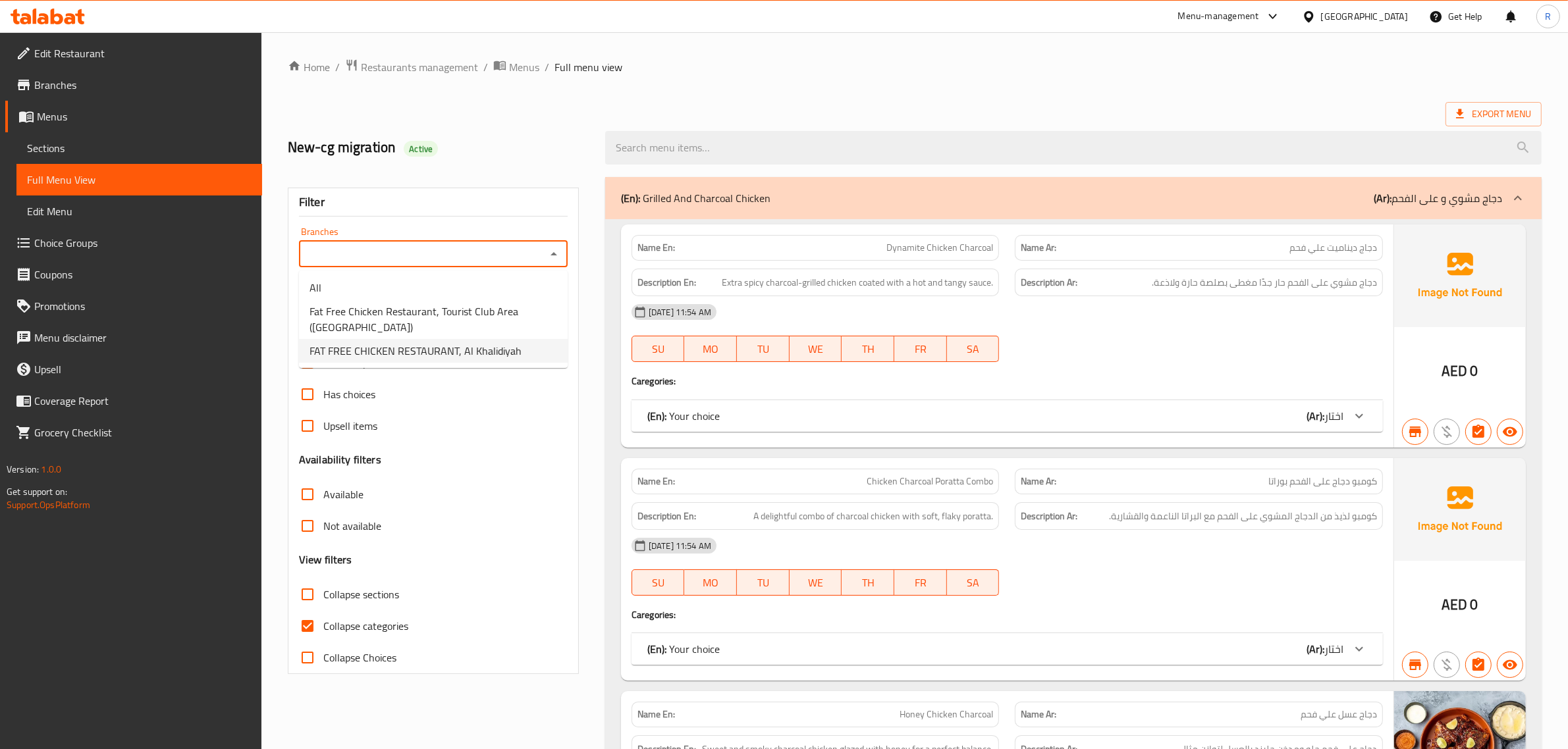
click at [470, 353] on span "FAT FREE CHICKEN RESTAURANT, Al Khalidiyah" at bounding box center [415, 351] width 212 height 16
type input "FAT FREE CHICKEN RESTAURANT, Al Khalidiyah"
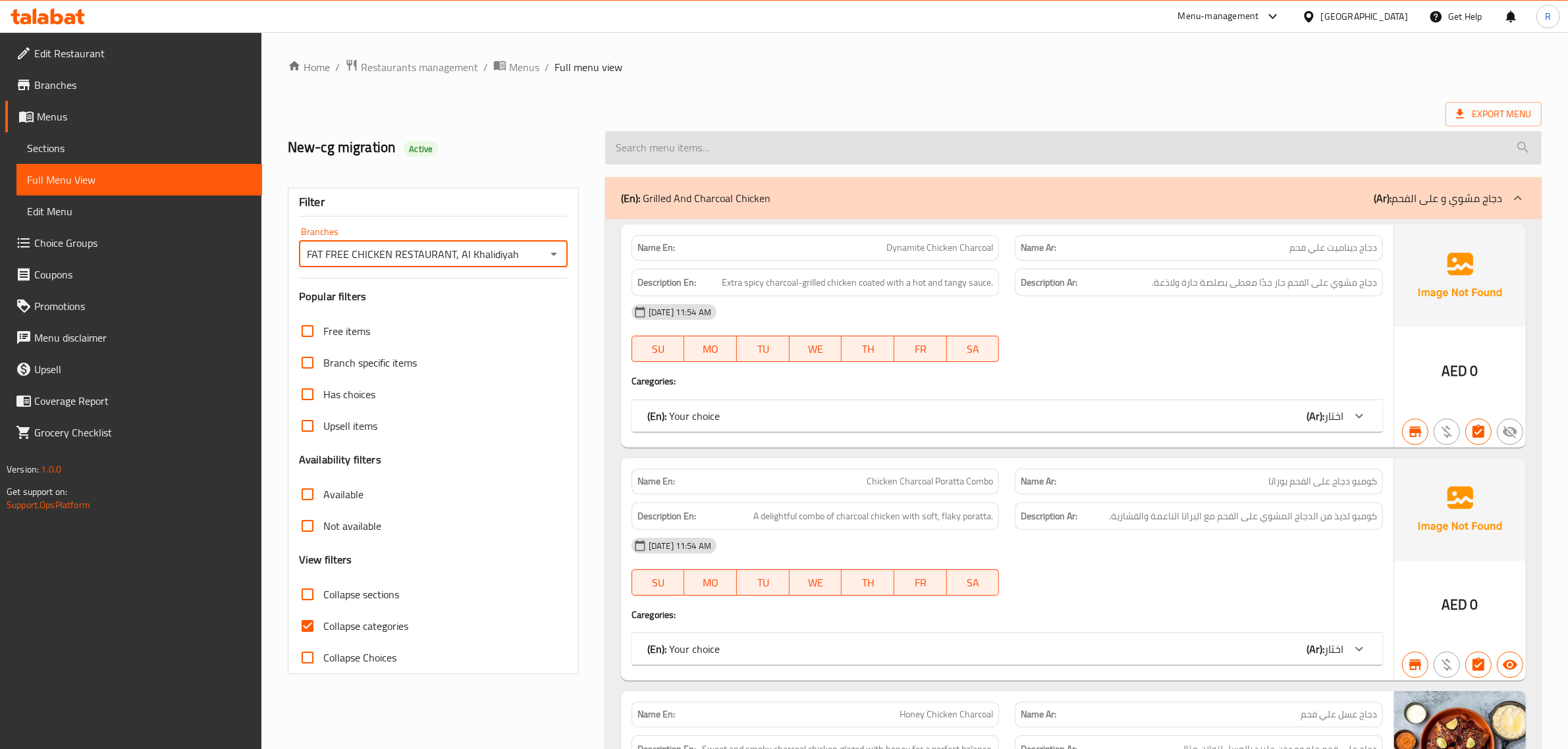
click at [775, 144] on input "search" at bounding box center [1074, 148] width 937 height 34
paste input "Dynamite Chicken Charcoal"
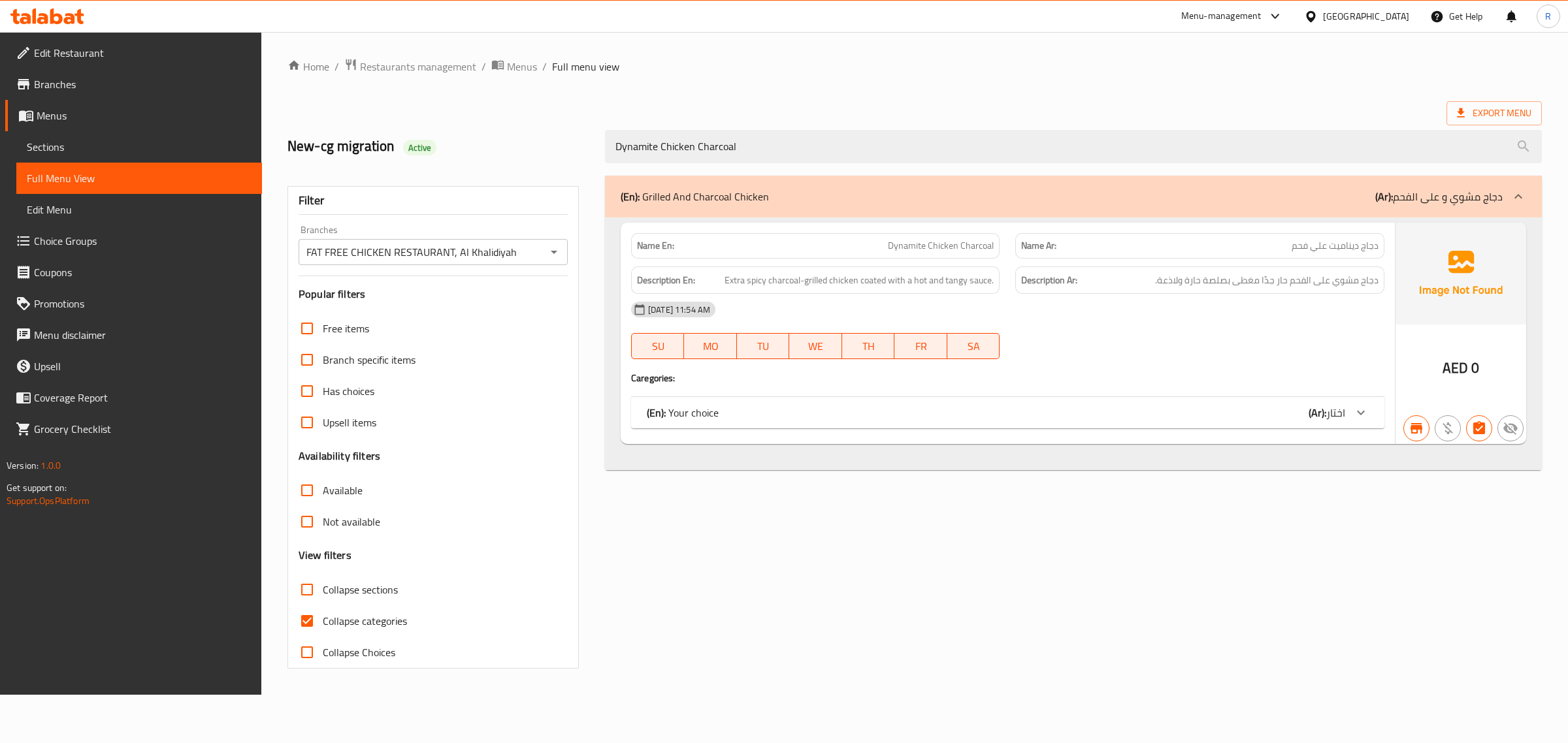
type input "Dynamite Chicken Charcoal"
click at [937, 422] on div "(En): Your choice (Ar): اختار" at bounding box center [1008, 412] width 753 height 31
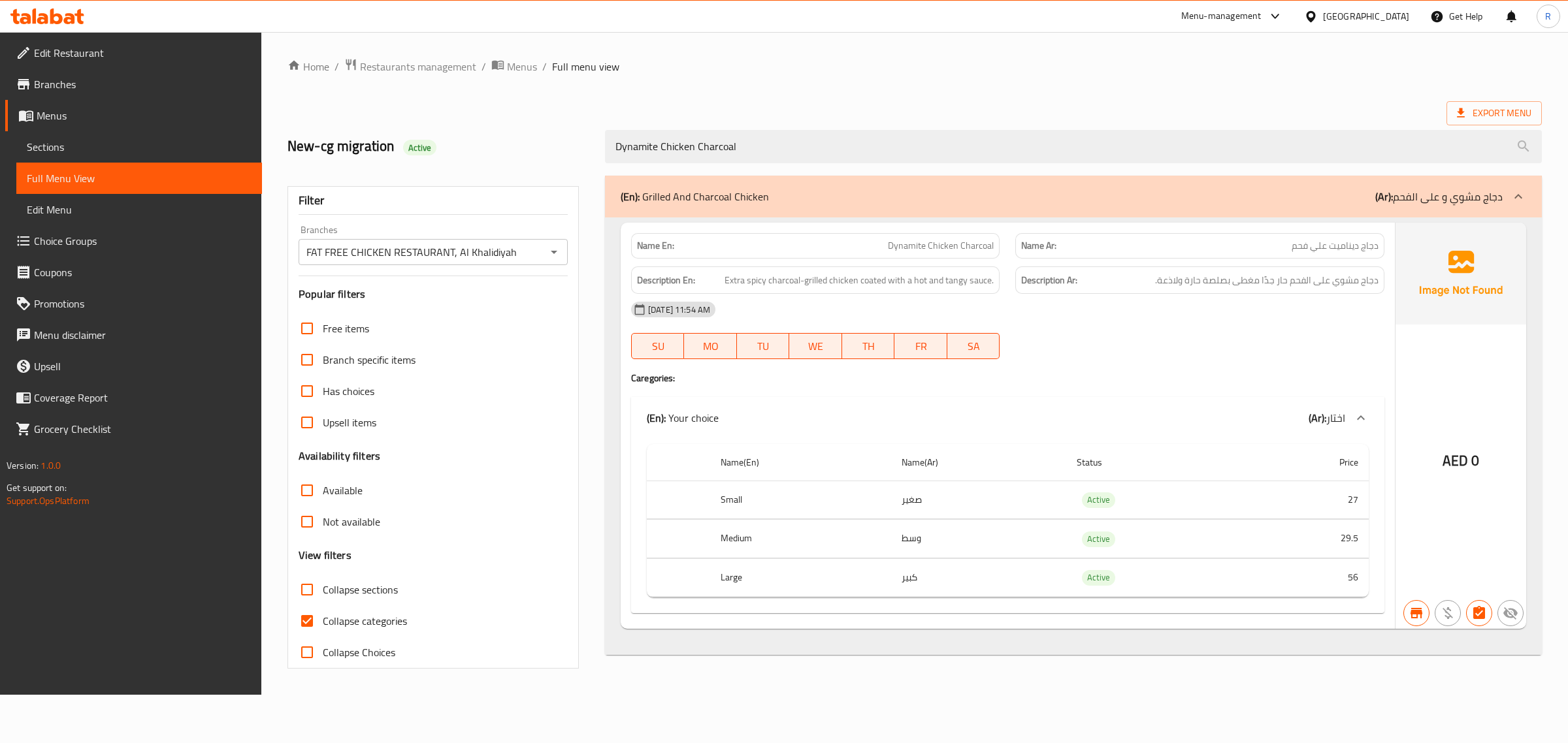
scroll to position [31, 0]
